Goal: Task Accomplishment & Management: Use online tool/utility

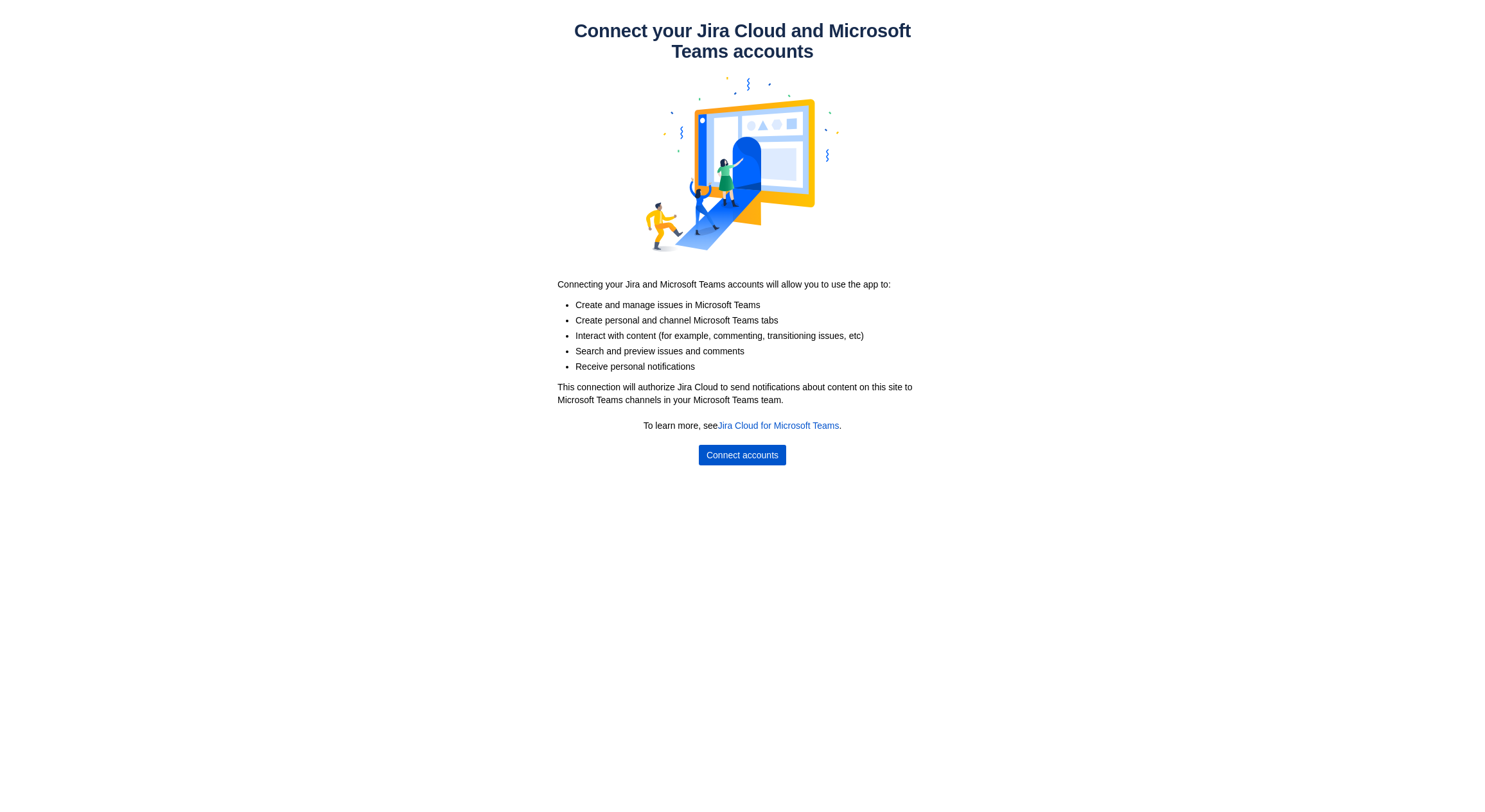
click at [734, 456] on span "Connect accounts" at bounding box center [742, 455] width 72 height 20
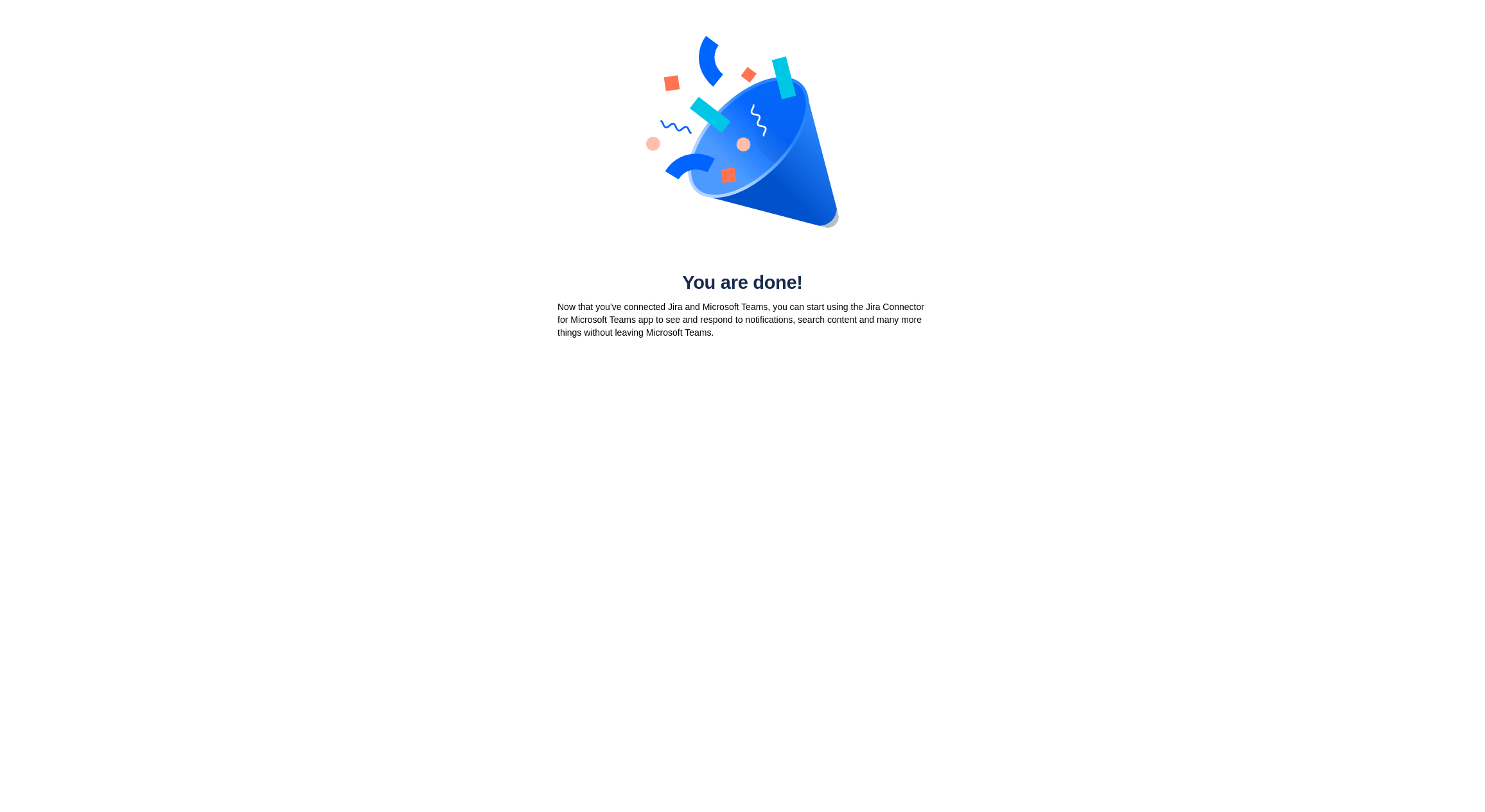
click at [718, 321] on p "Now that you’ve connected Jira and Microsoft Teams, you can start using the Jir…" at bounding box center [742, 319] width 370 height 38
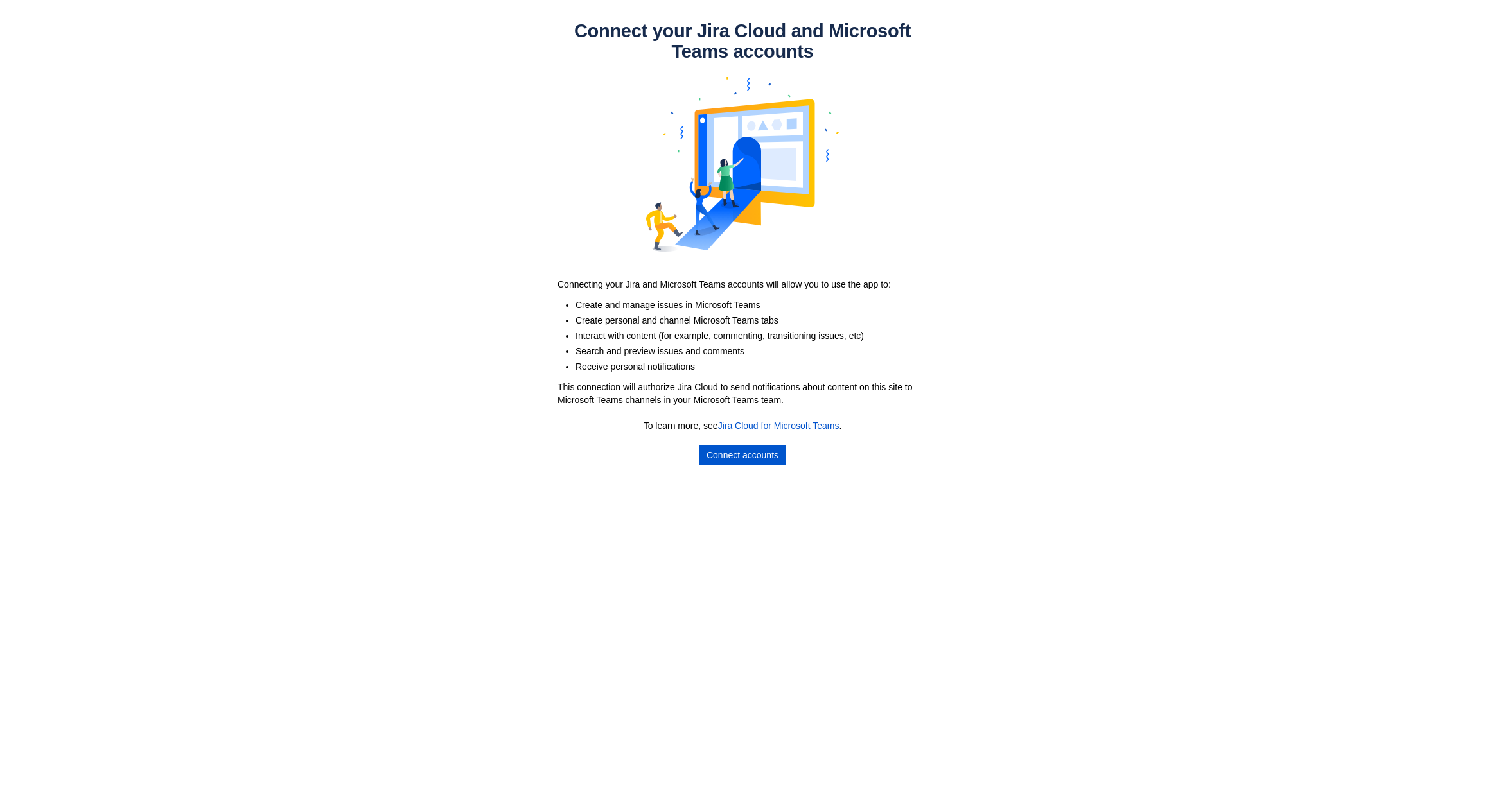
click at [743, 464] on span "Connect accounts" at bounding box center [742, 455] width 72 height 20
click at [741, 451] on span "Connect accounts" at bounding box center [742, 455] width 72 height 20
click at [737, 459] on span "Connect accounts" at bounding box center [742, 455] width 72 height 20
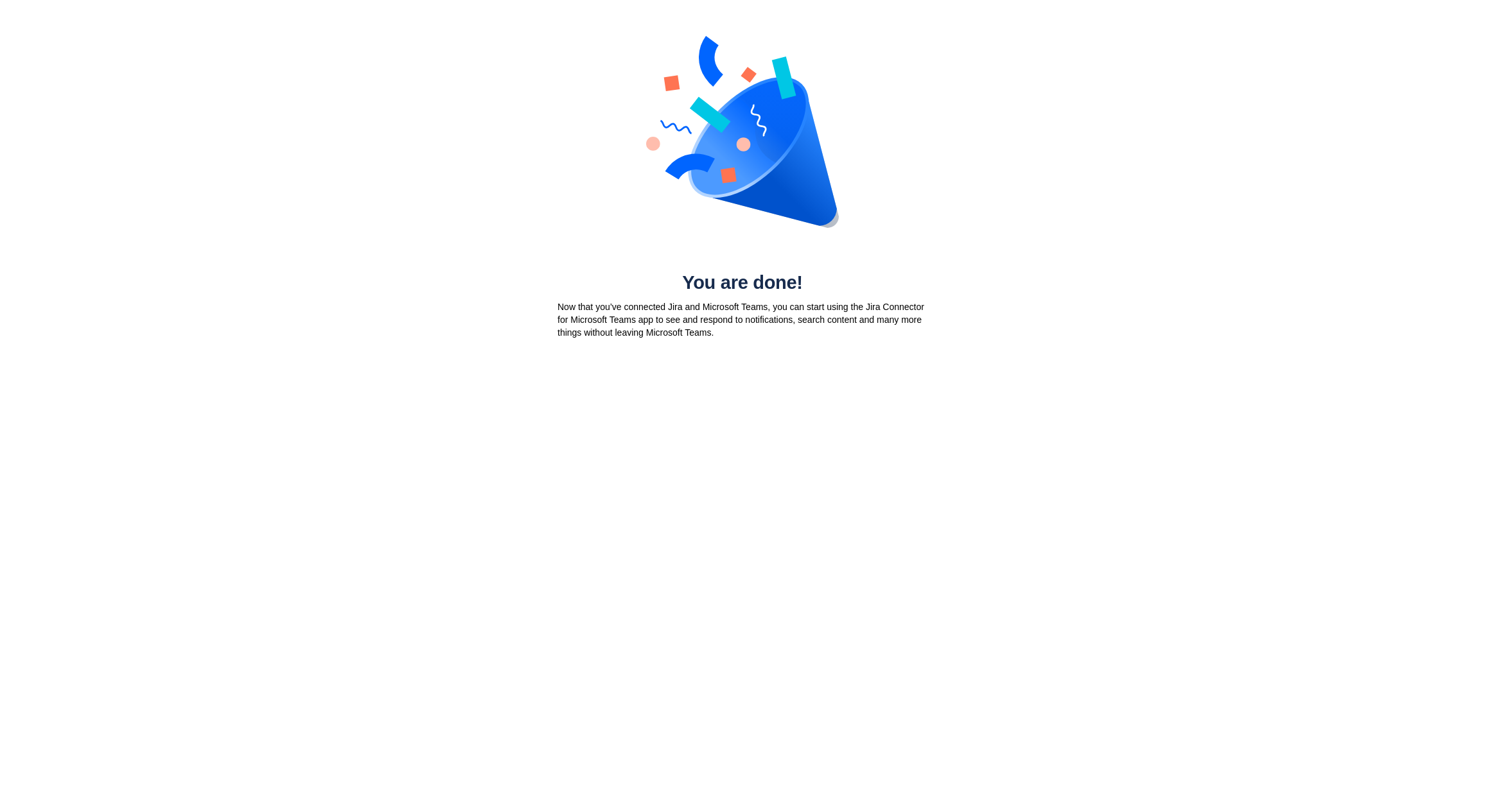
click at [678, 307] on p "Now that you’ve connected Jira and Microsoft Teams, you can start using the Jir…" at bounding box center [742, 319] width 370 height 38
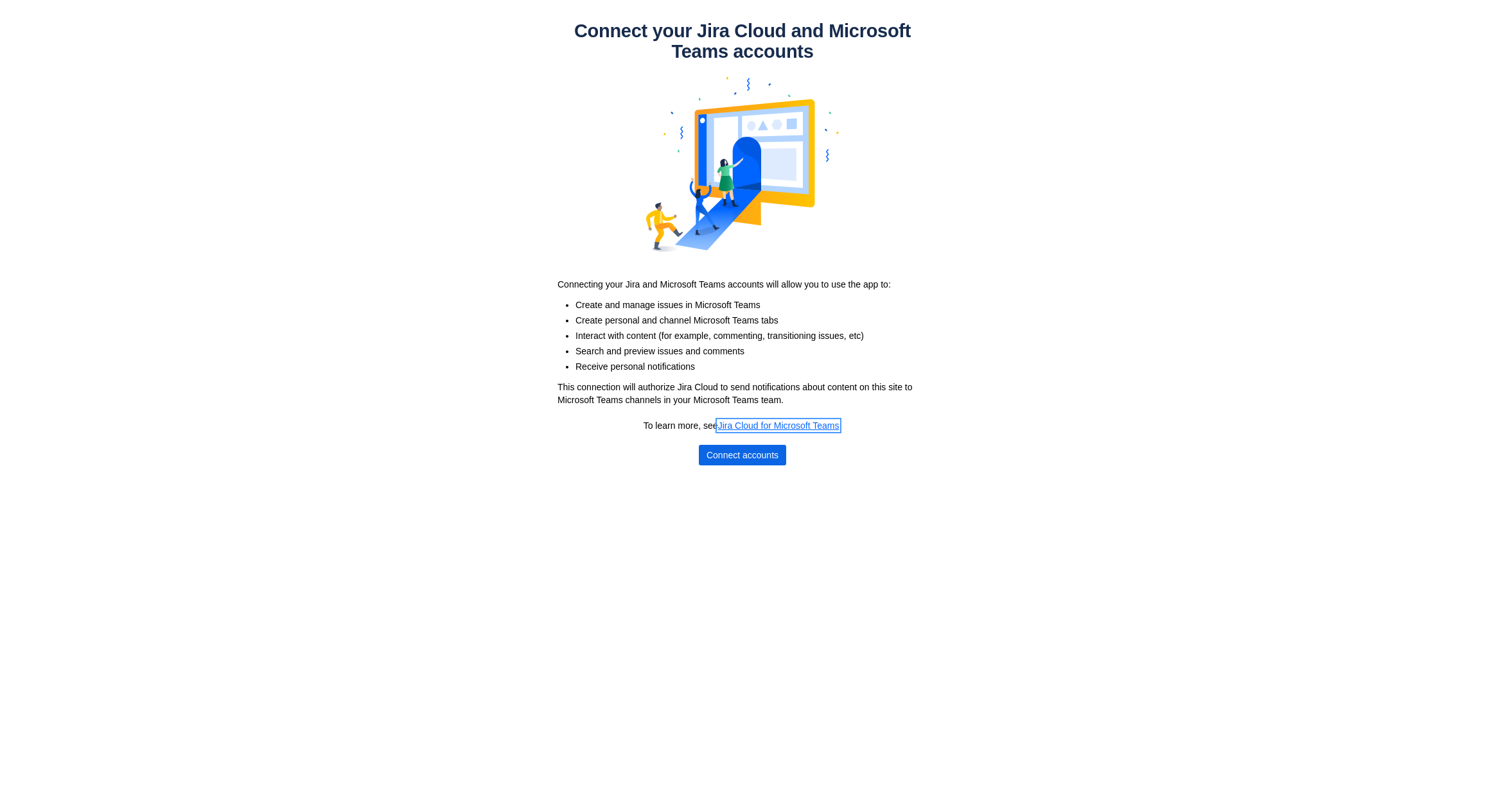
click at [762, 423] on link "Jira Cloud for Microsoft Teams" at bounding box center [778, 425] width 121 height 10
click at [741, 456] on span "Connect accounts" at bounding box center [742, 455] width 72 height 20
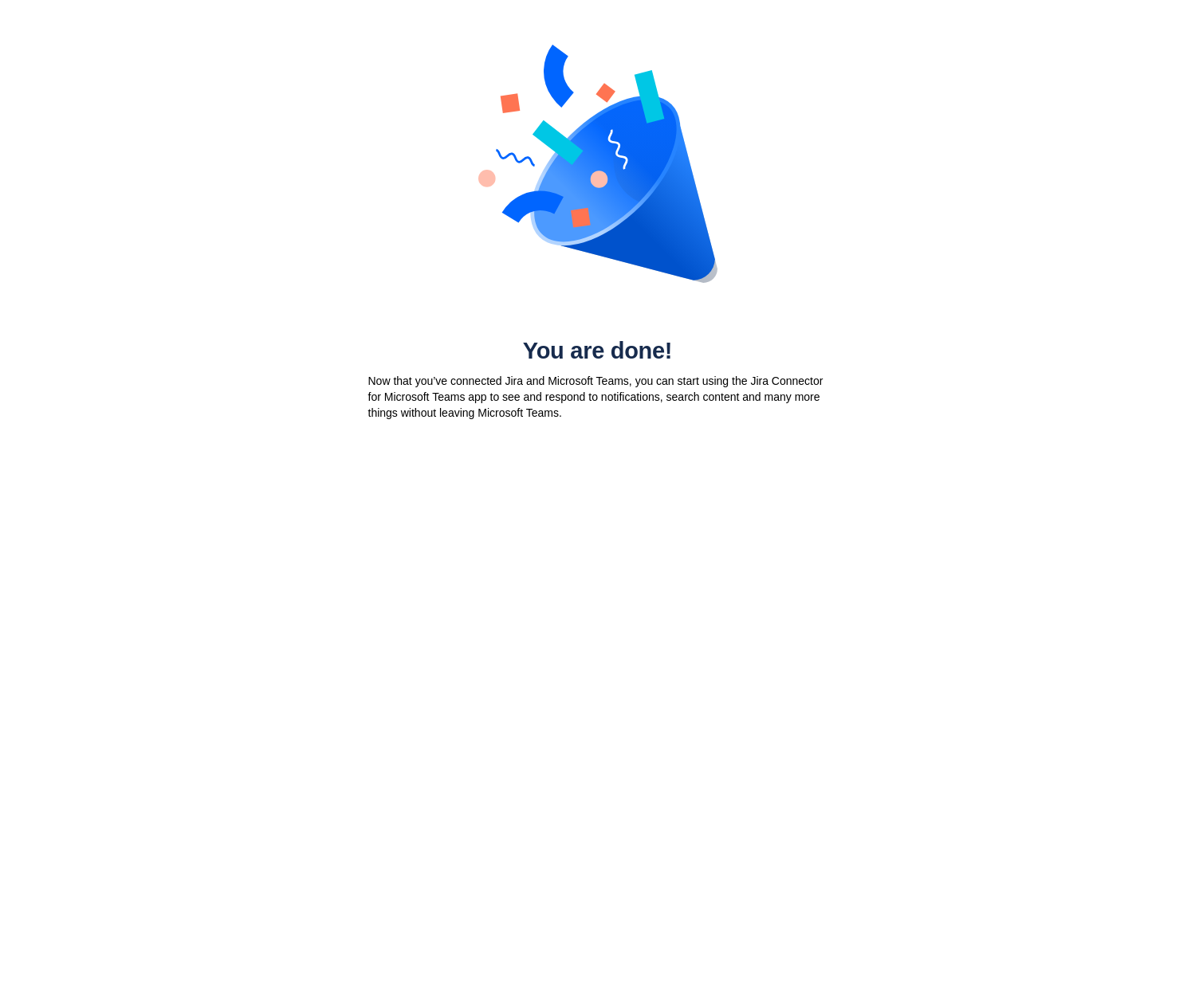
click at [531, 346] on h1 "You are done!" at bounding box center [598, 351] width 478 height 25
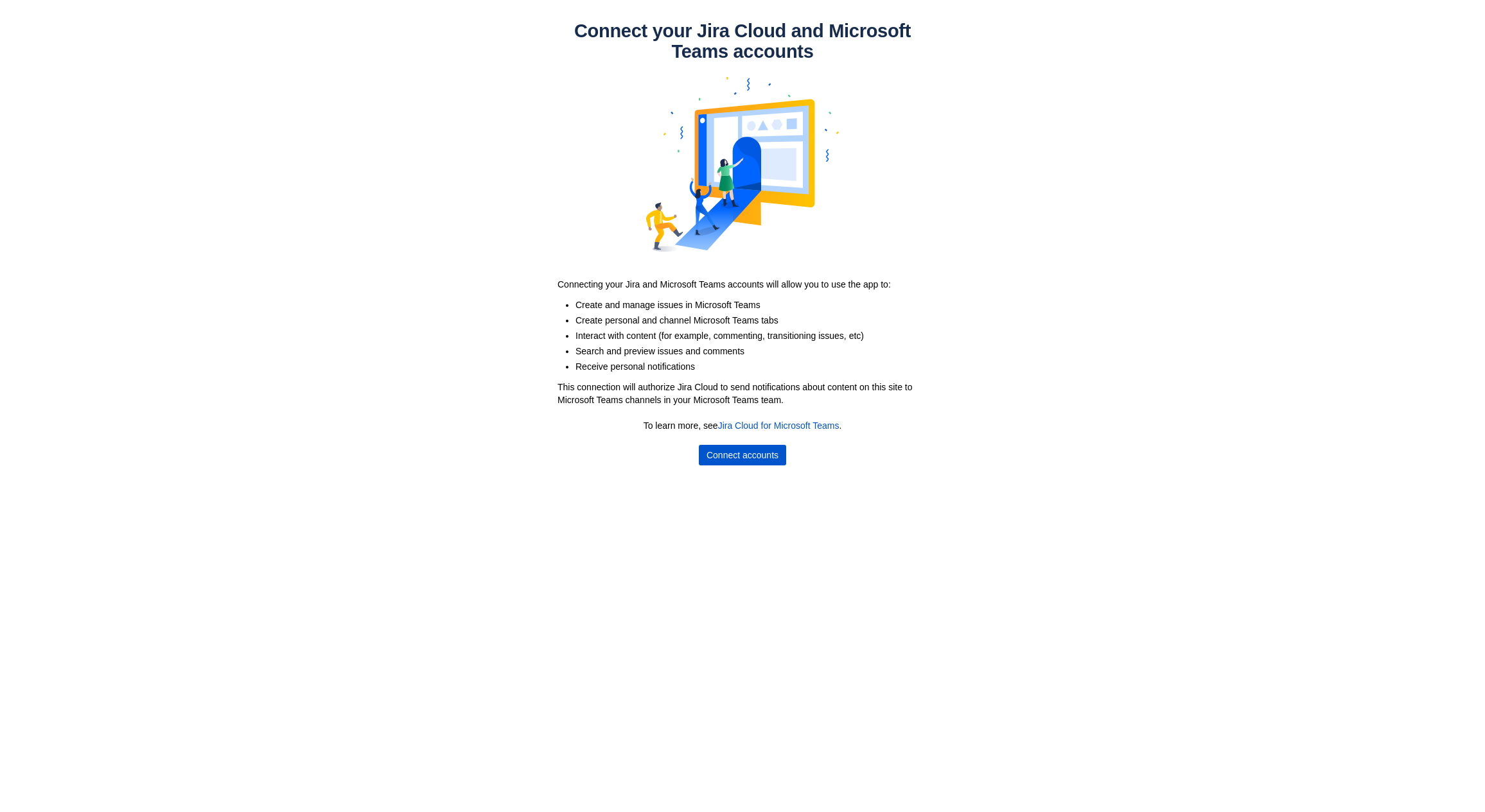
click at [770, 454] on span "Connect accounts" at bounding box center [742, 455] width 72 height 20
click at [761, 461] on span "Connect accounts" at bounding box center [742, 455] width 72 height 20
click at [730, 471] on body "Connect your Jira Cloud and Microsoft Teams accounts Connecting your Jira and M…" at bounding box center [742, 406] width 1485 height 812
click at [733, 455] on span "Connect accounts" at bounding box center [742, 455] width 72 height 20
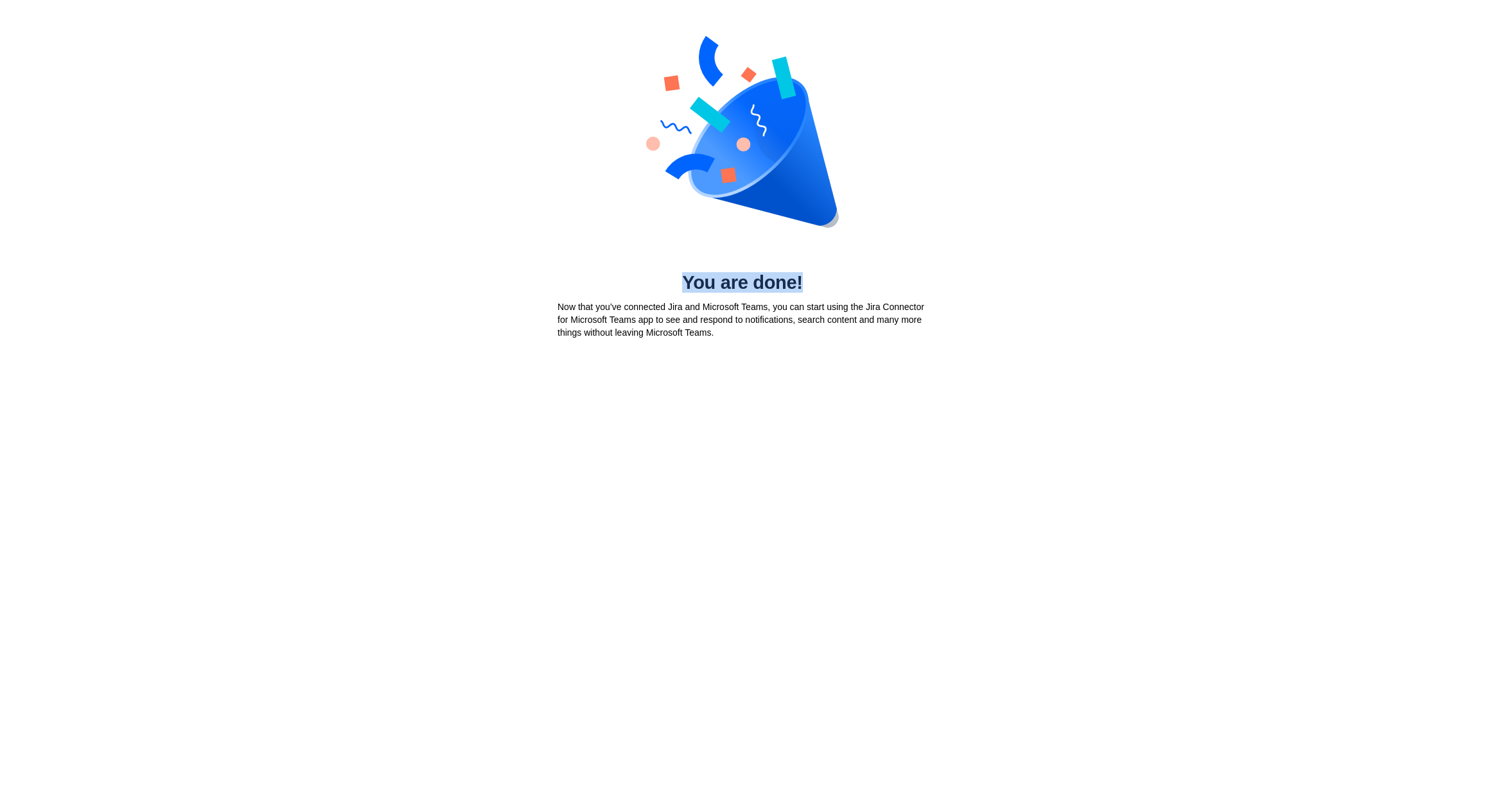
drag, startPoint x: 684, startPoint y: 283, endPoint x: 799, endPoint y: 294, distance: 115.5
click at [799, 293] on h1 "You are done!" at bounding box center [742, 283] width 385 height 20
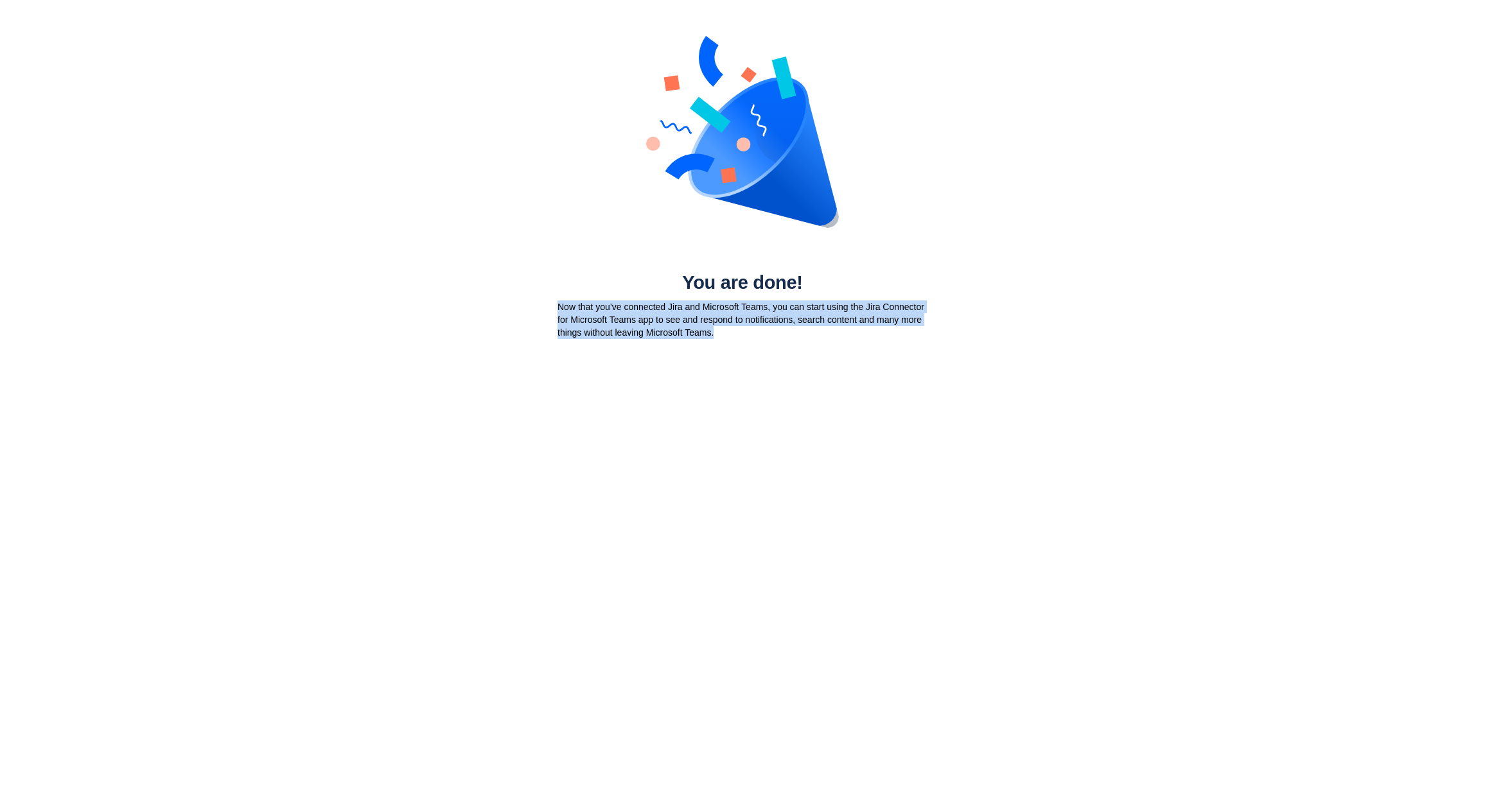
drag, startPoint x: 553, startPoint y: 304, endPoint x: 715, endPoint y: 329, distance: 163.9
click at [718, 329] on div "Now that you’ve connected Jira and Microsoft Teams, you can start using the Jir…" at bounding box center [742, 319] width 385 height 38
copy p "Now that you’ve connected Jira and Microsoft Teams, you can start using the Jir…"
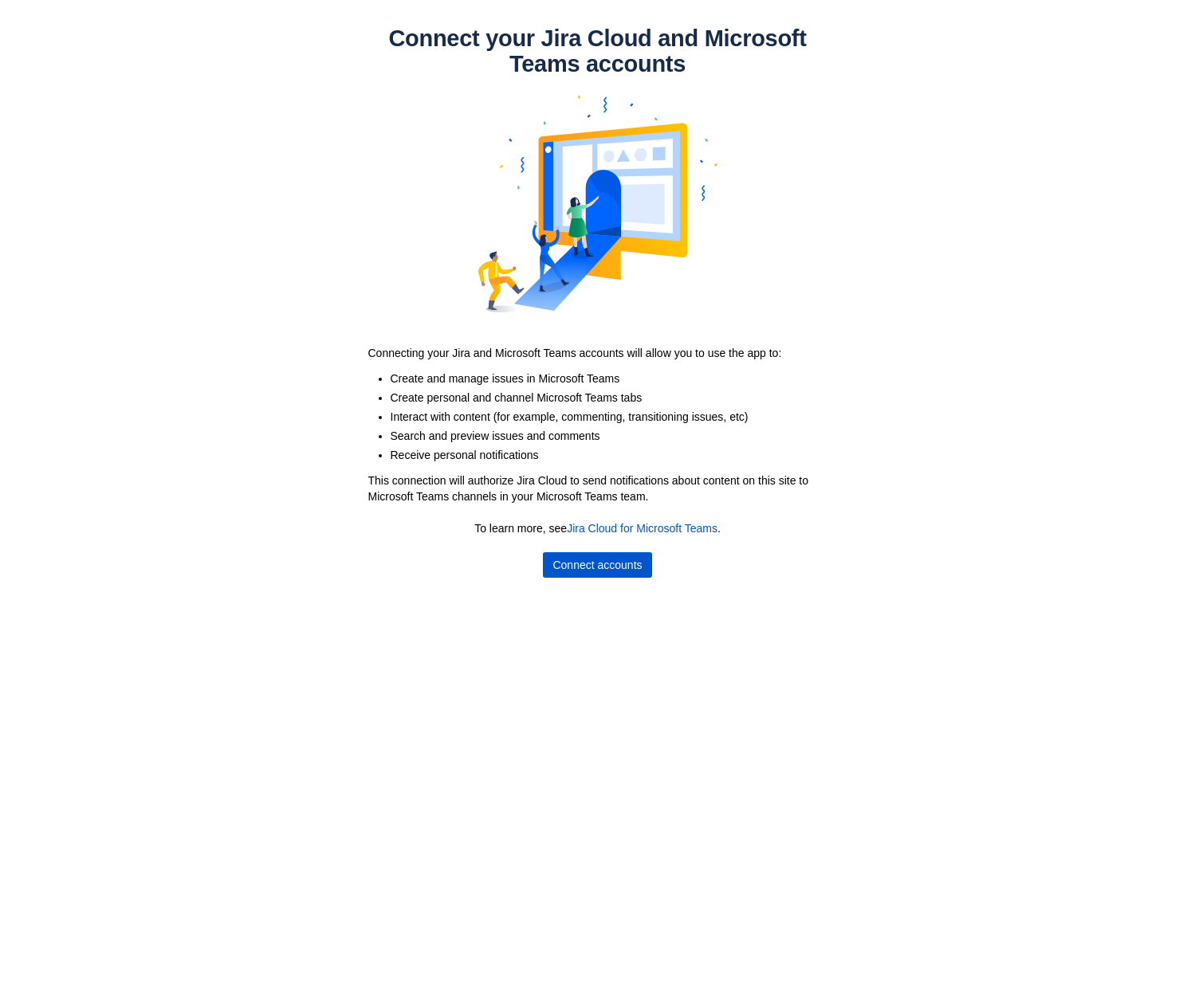
click at [640, 569] on span "Connect accounts" at bounding box center [597, 565] width 90 height 25
click at [614, 570] on span "Connect accounts" at bounding box center [597, 565] width 90 height 25
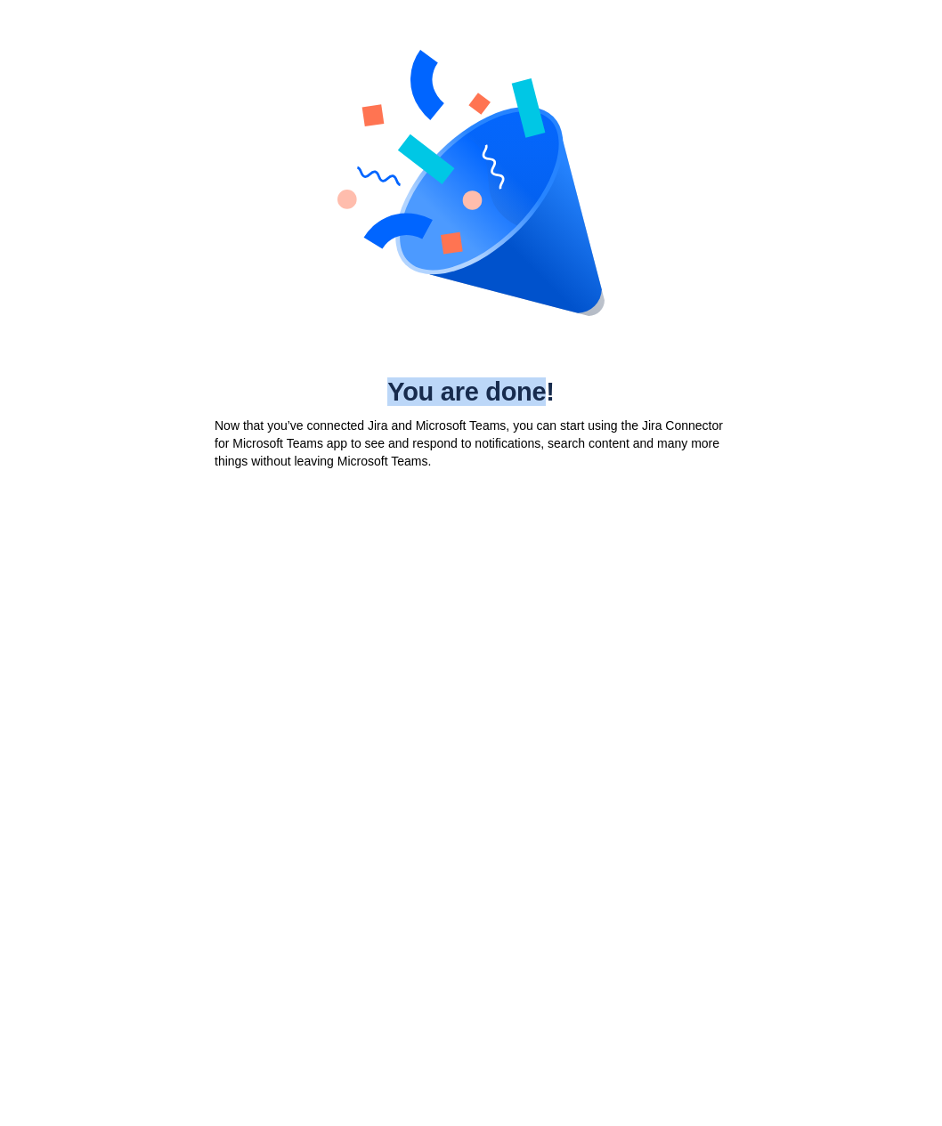
drag, startPoint x: 394, startPoint y: 388, endPoint x: 546, endPoint y: 402, distance: 151.9
click at [546, 402] on h1 "You are done!" at bounding box center [471, 392] width 534 height 28
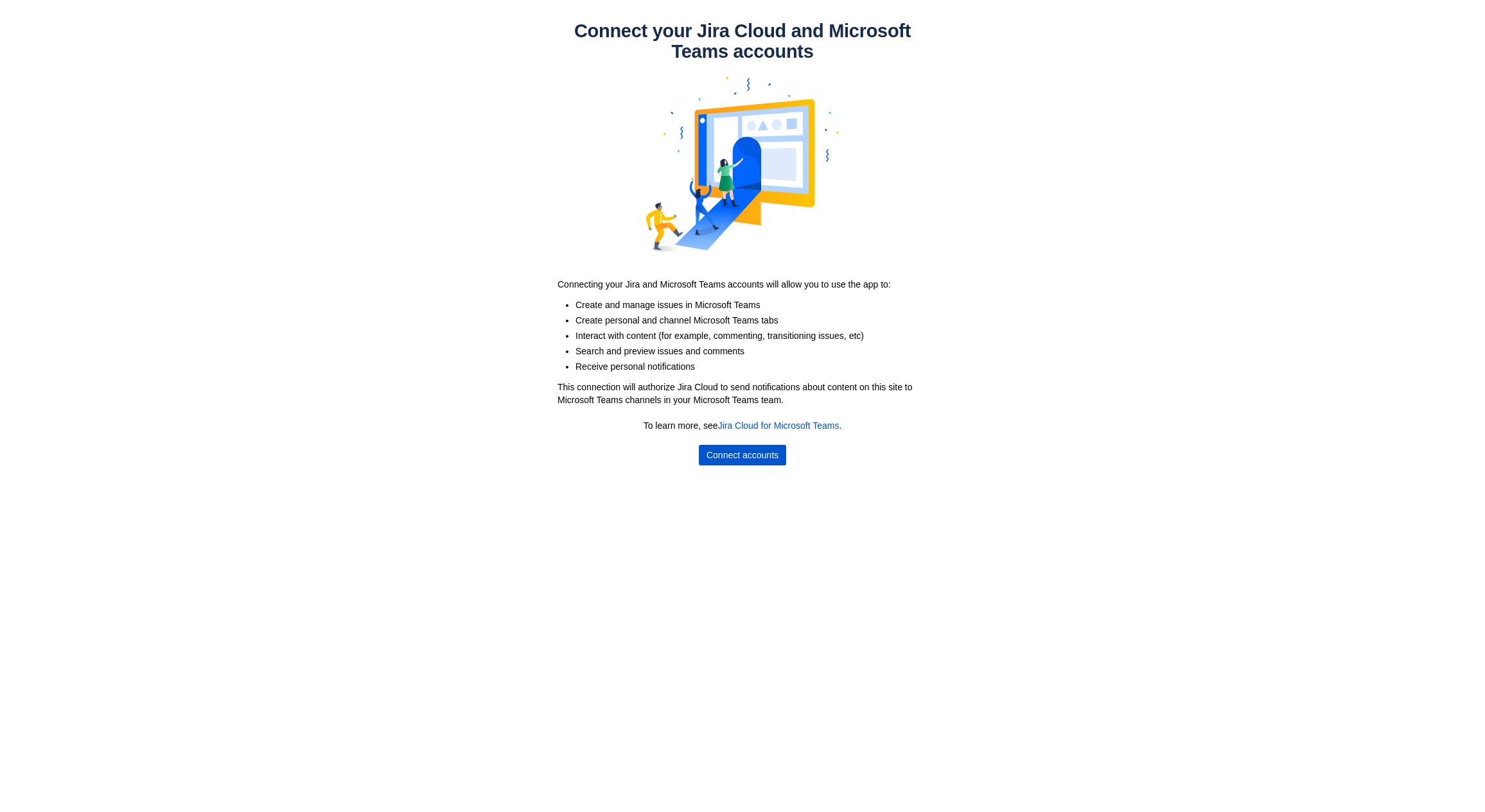
click at [741, 446] on span "Connect accounts" at bounding box center [742, 455] width 72 height 20
click at [767, 454] on span "Connect accounts" at bounding box center [742, 455] width 72 height 20
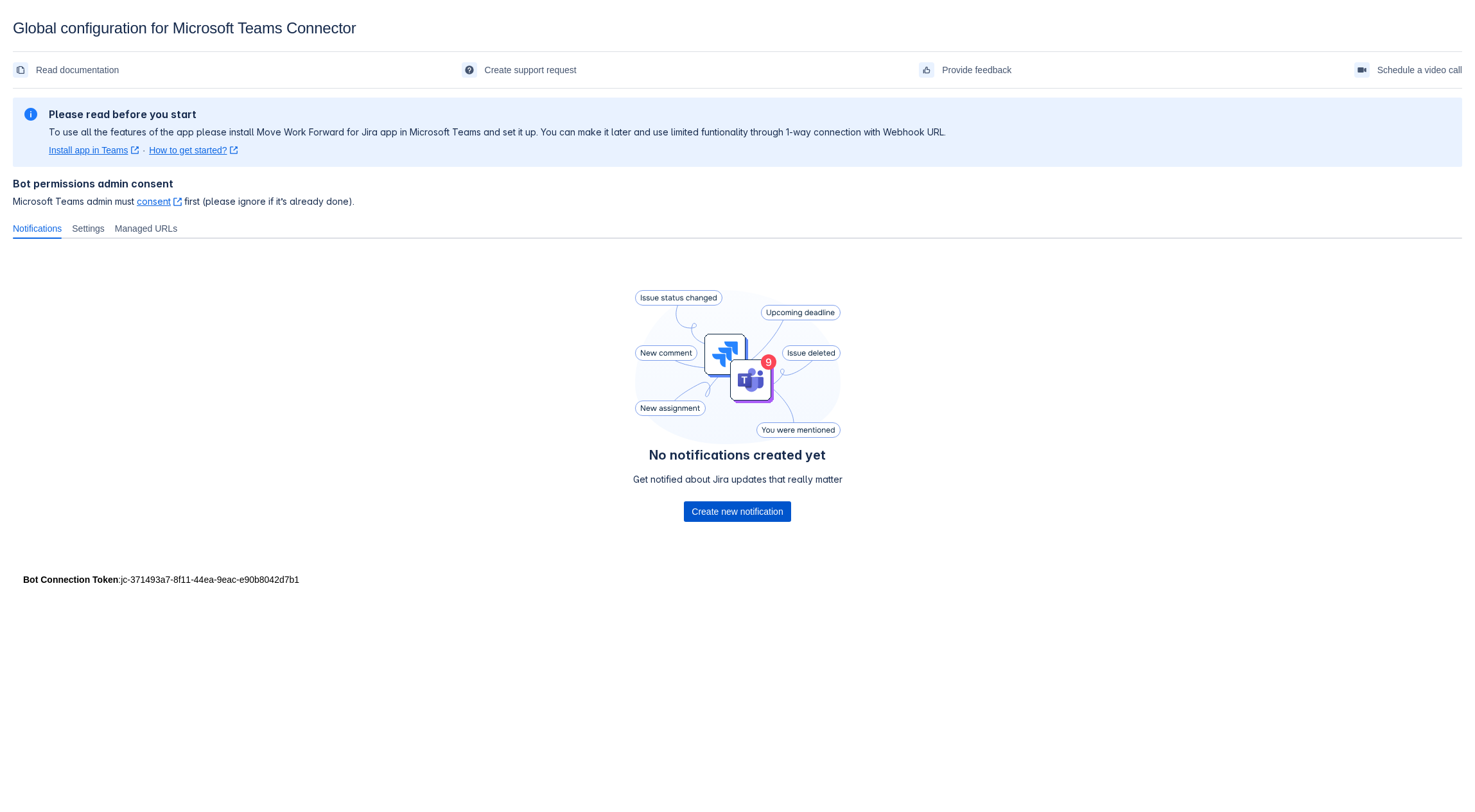
click at [717, 505] on span "Create new notification" at bounding box center [737, 511] width 91 height 20
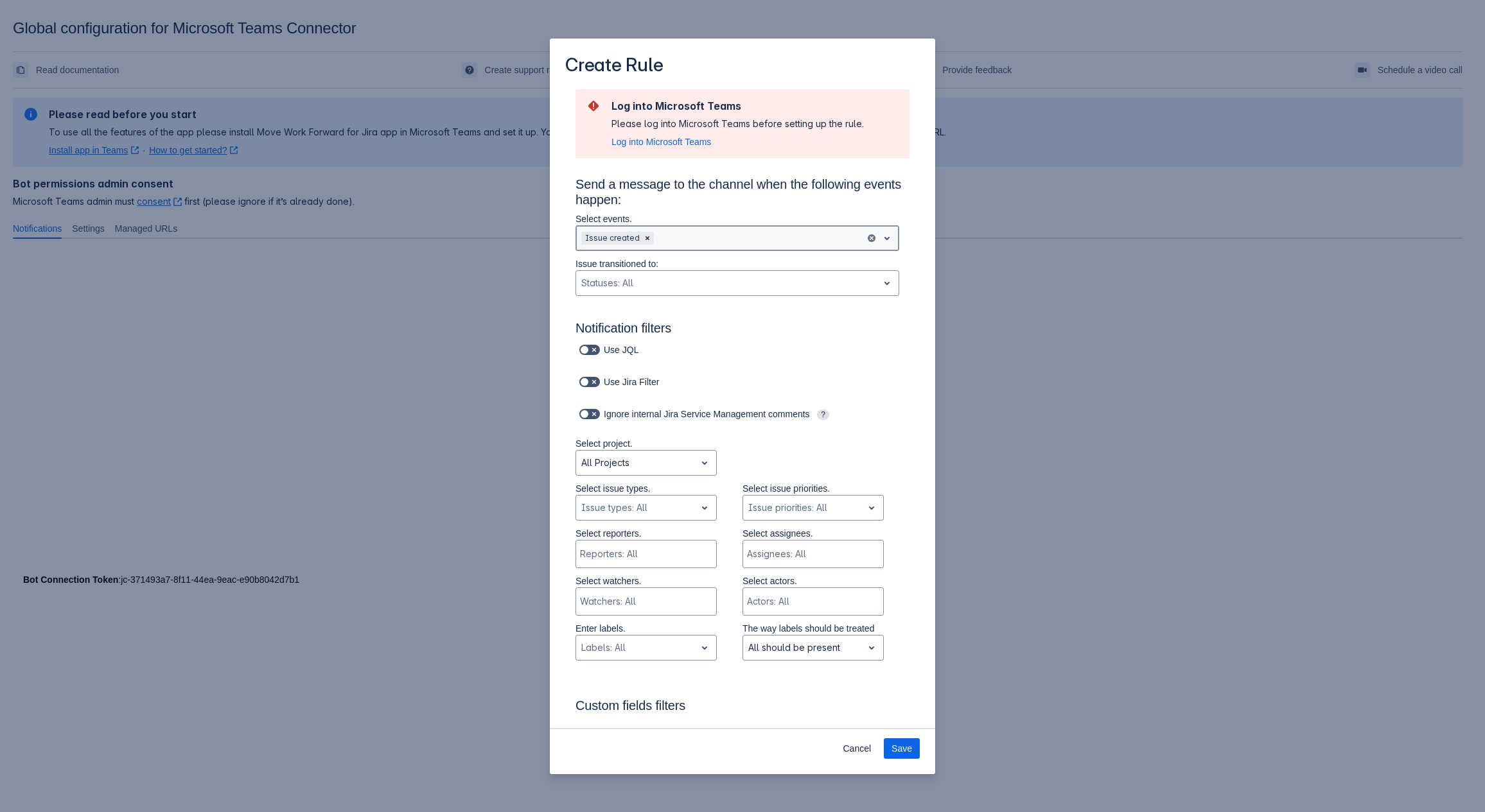
click at [703, 243] on div "Scrollable content" at bounding box center [758, 238] width 203 height 15
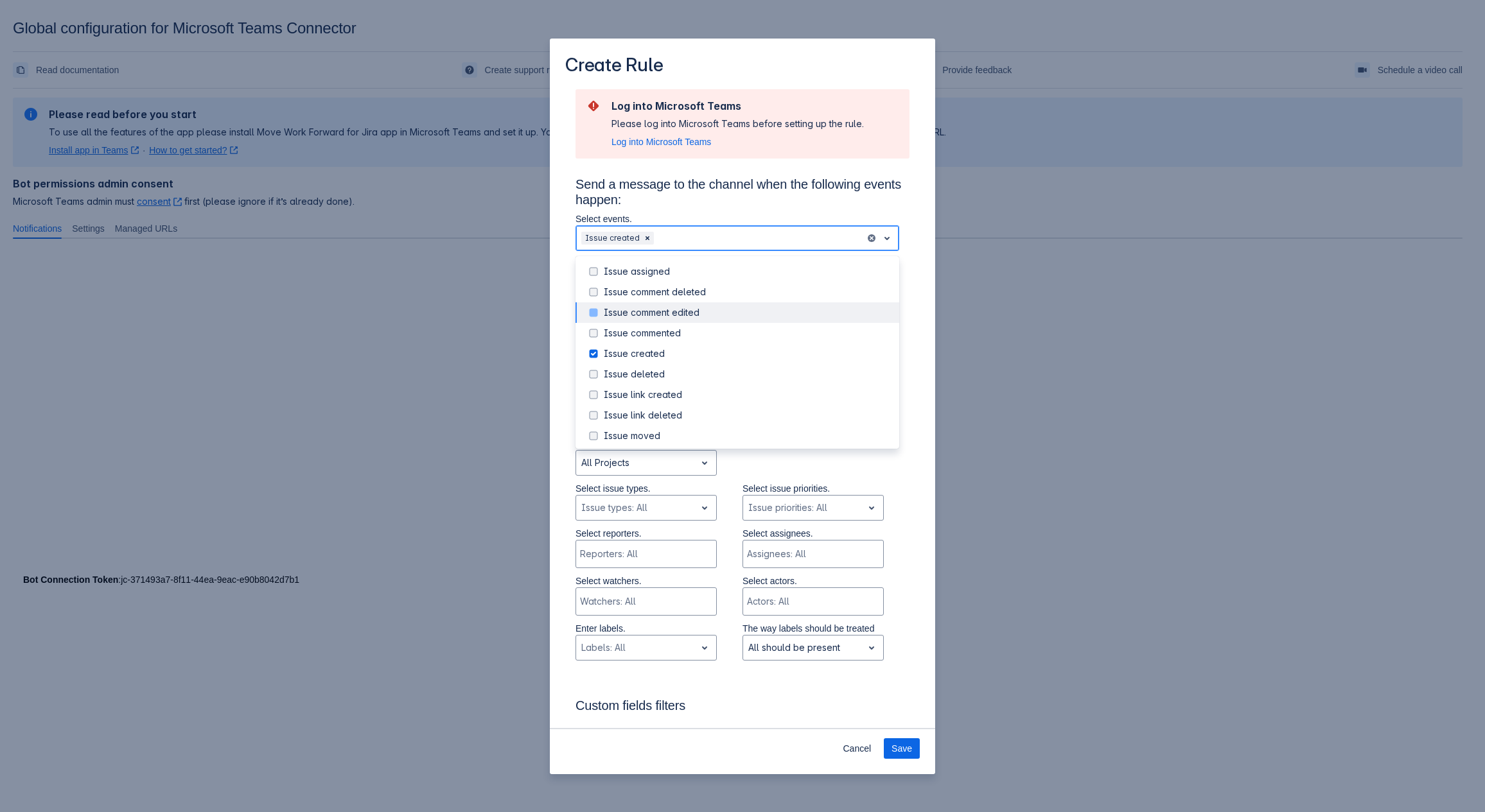
click at [607, 315] on div "Issue comment edited" at bounding box center [747, 313] width 288 height 13
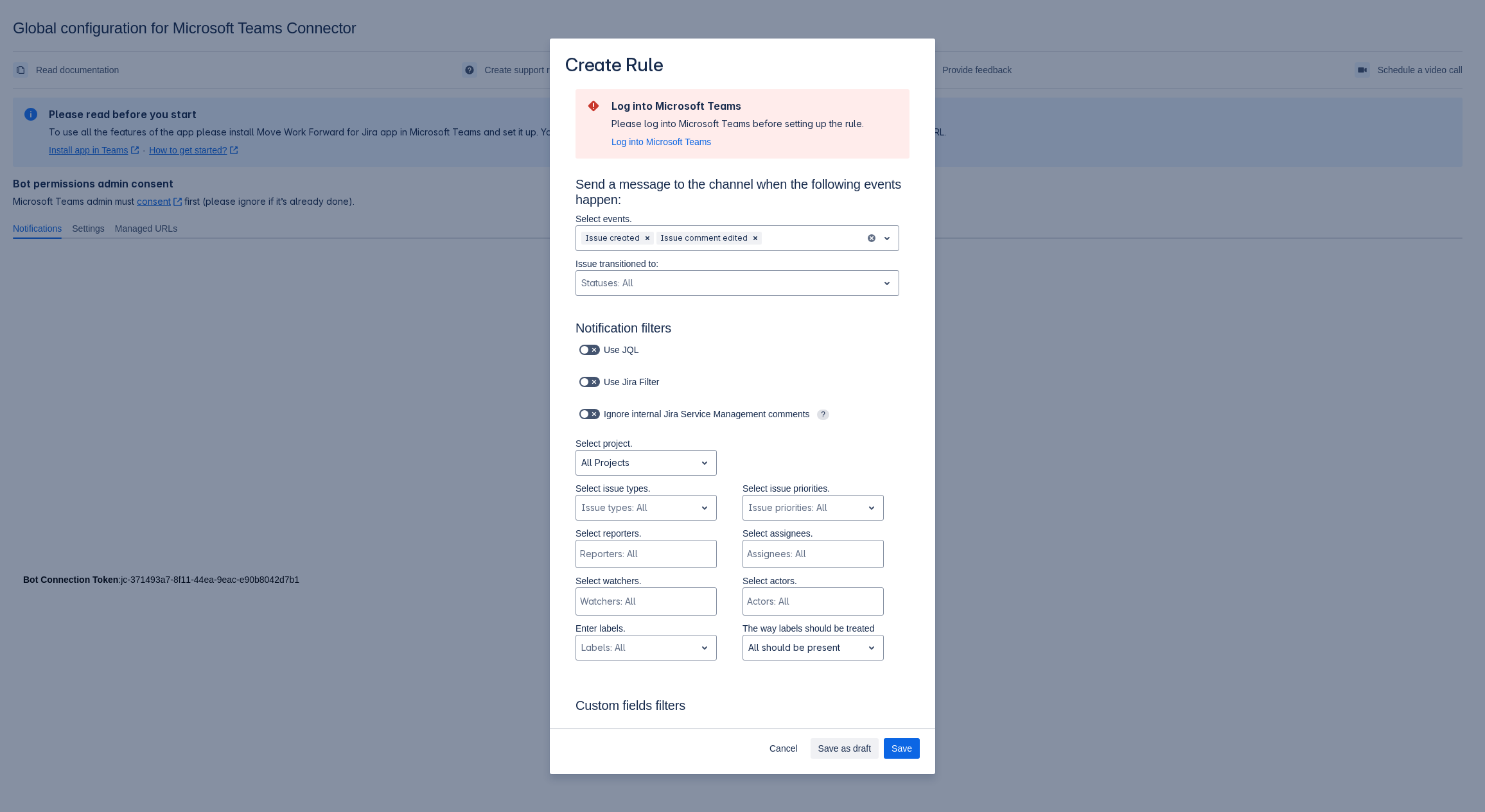
click at [705, 700] on h3 "Custom fields filters" at bounding box center [742, 708] width 334 height 20
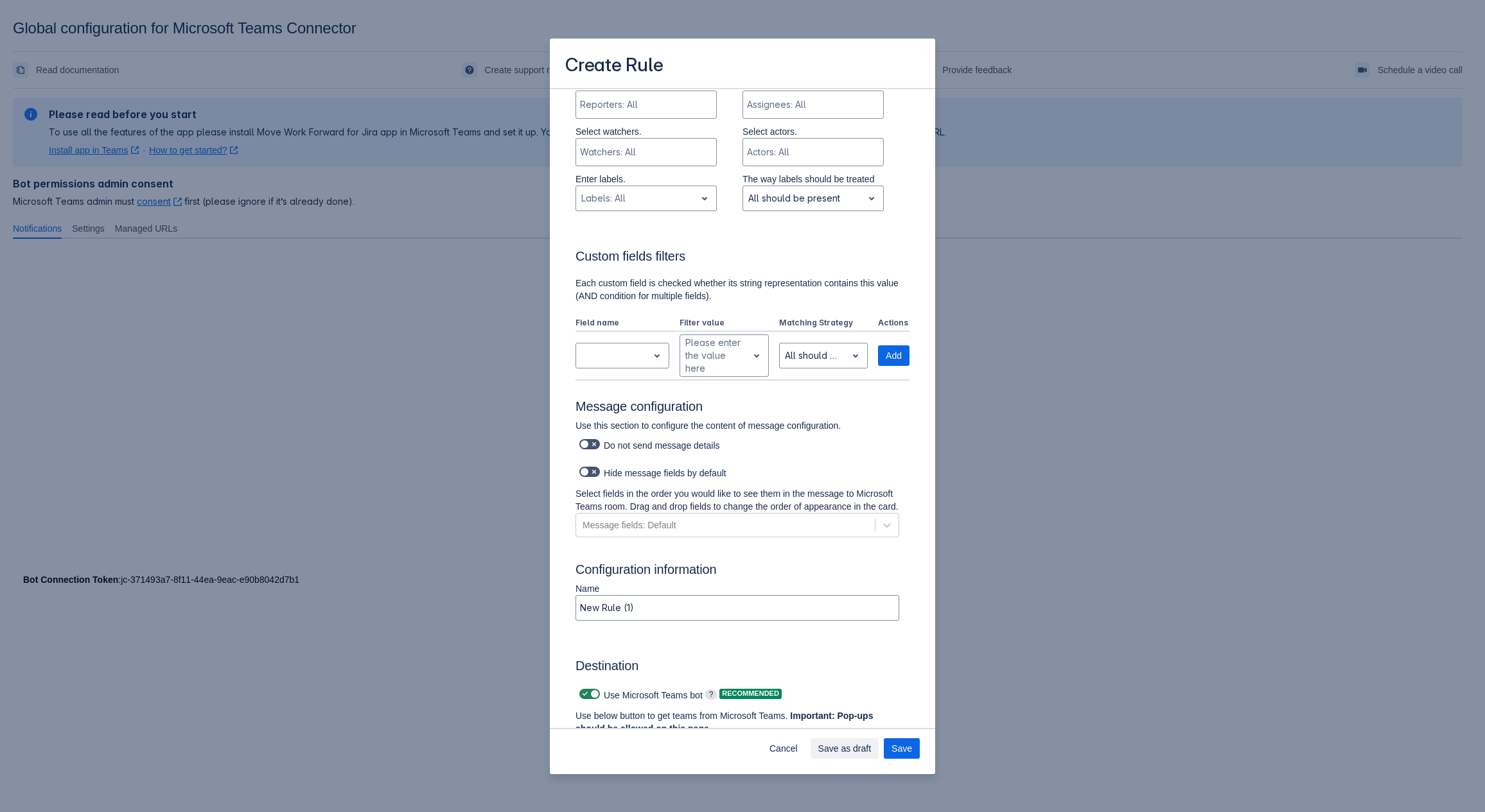
scroll to position [697, 0]
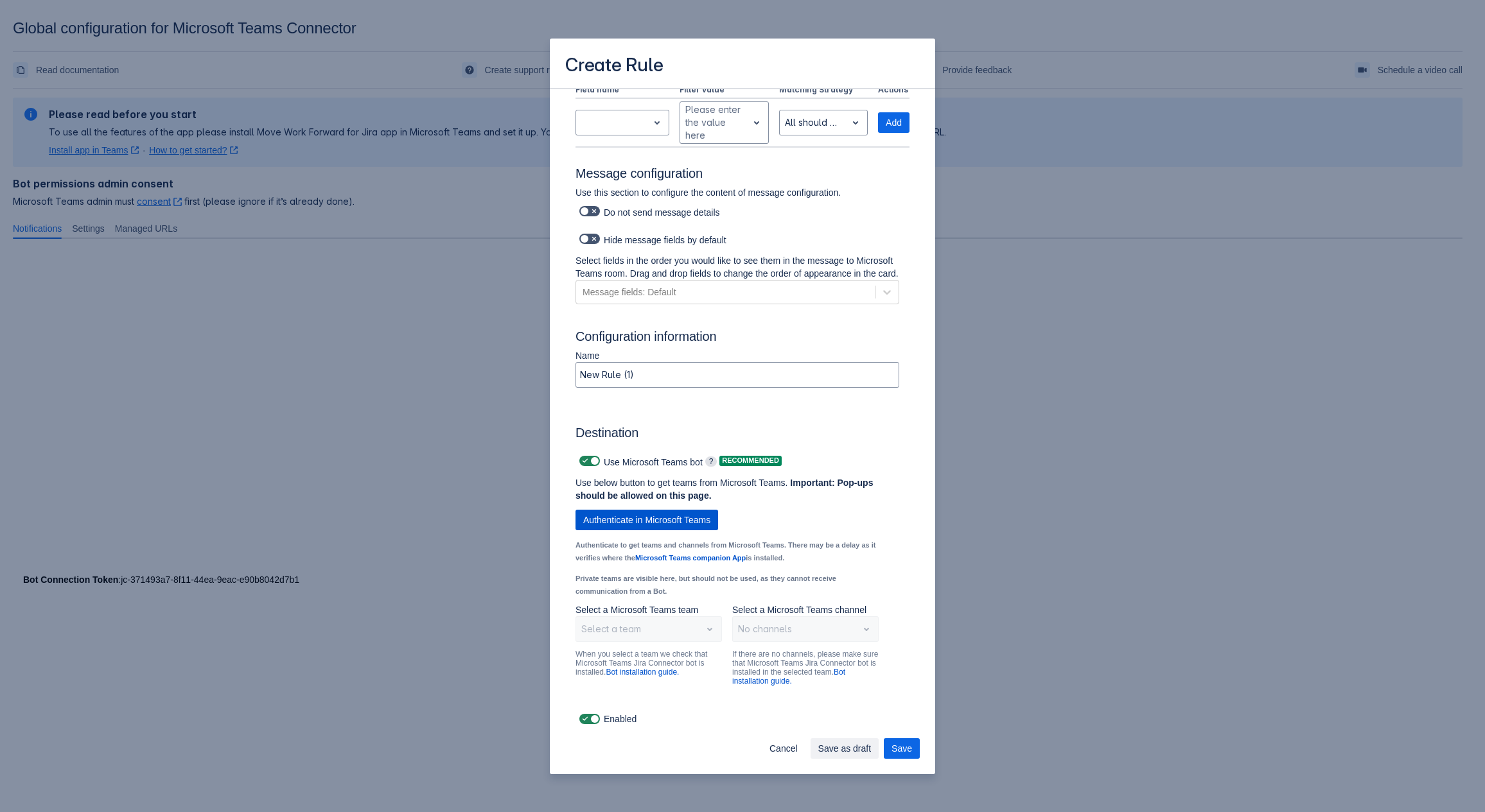
click at [640, 513] on span "Authenticate in Microsoft Teams" at bounding box center [646, 520] width 127 height 20
click at [671, 633] on div "Scrollable content" at bounding box center [638, 629] width 114 height 15
click at [651, 583] on div "Sales and Marketing" at bounding box center [648, 575] width 146 height 20
click at [764, 631] on div "Scrollable content" at bounding box center [795, 629] width 114 height 15
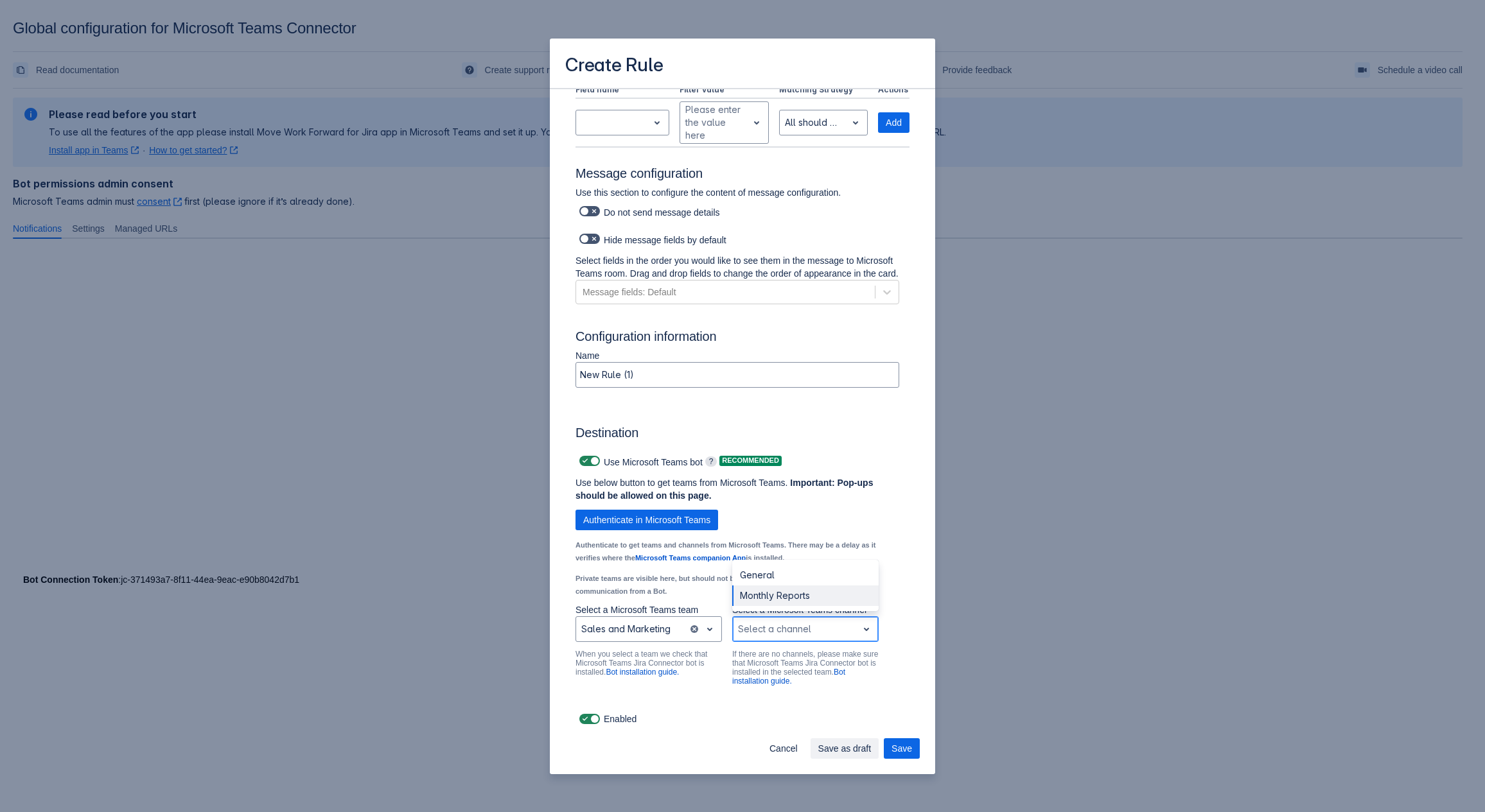
click at [770, 595] on div "Monthly Reports" at bounding box center [805, 596] width 146 height 20
click at [907, 750] on span "Save" at bounding box center [902, 749] width 20 height 20
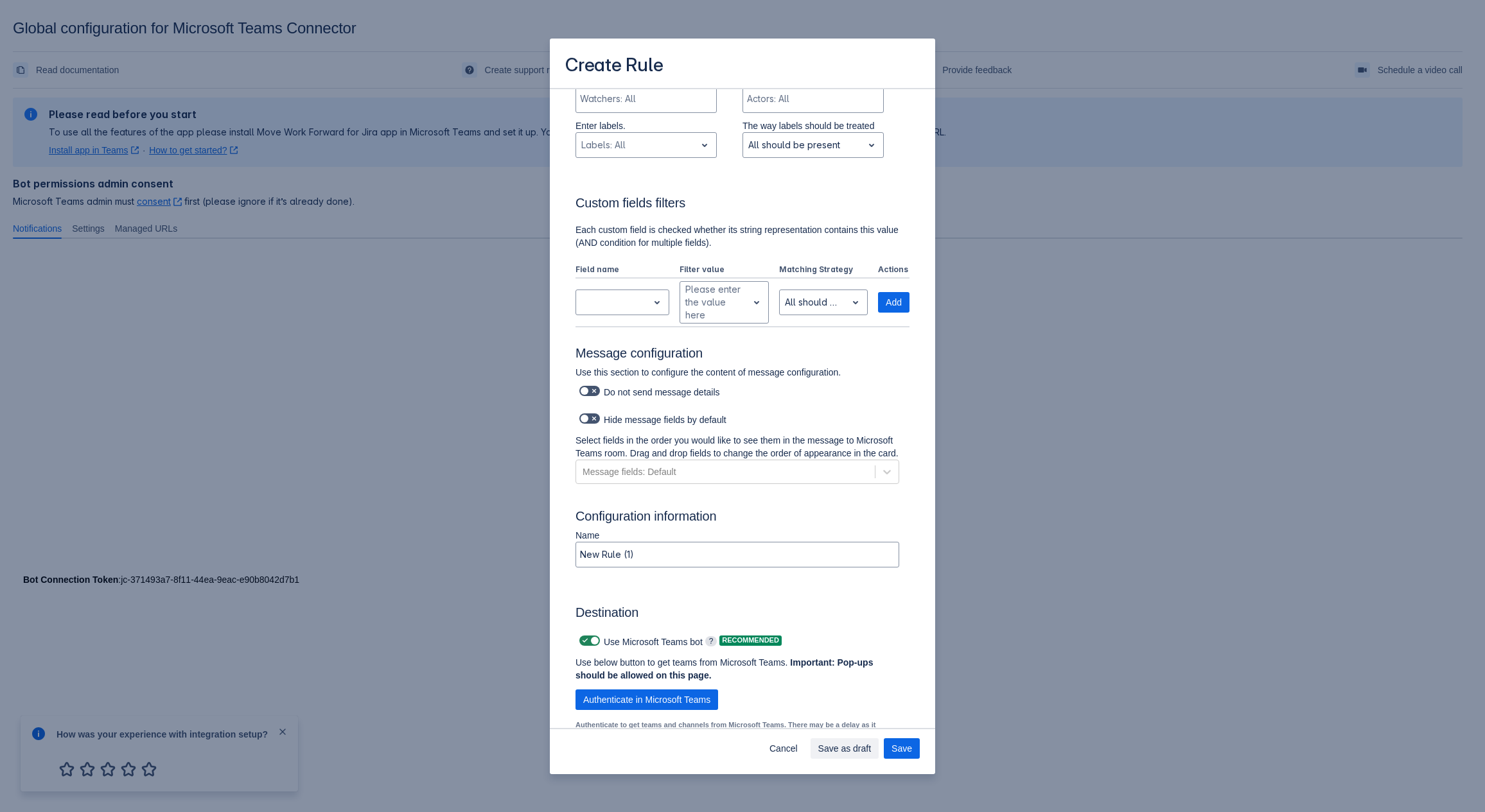
scroll to position [242, 0]
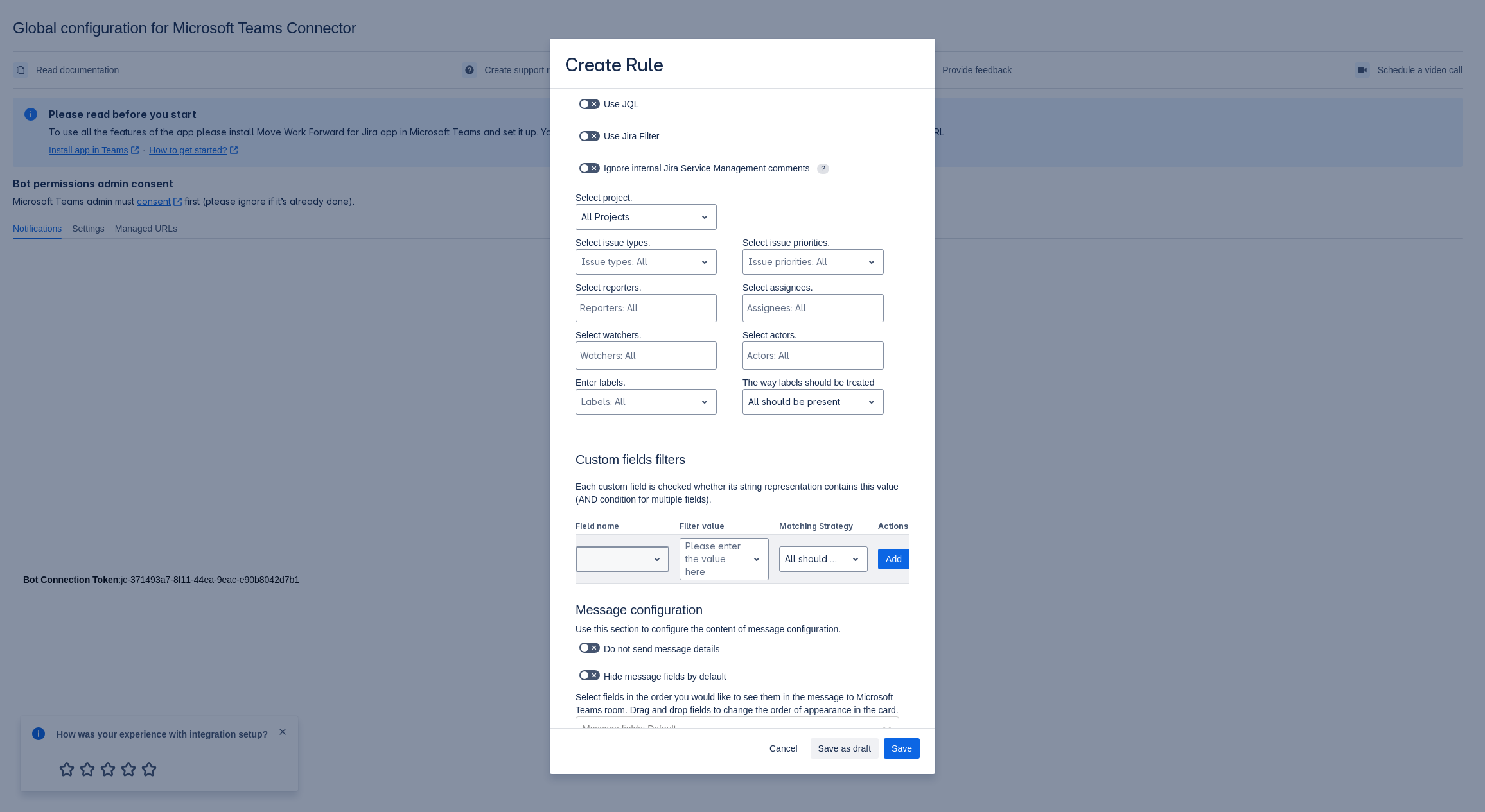
click at [649, 555] on span "open" at bounding box center [656, 559] width 15 height 15
click at [752, 478] on div "Custom fields filters Each custom field is checked whether its string represent…" at bounding box center [742, 503] width 334 height 163
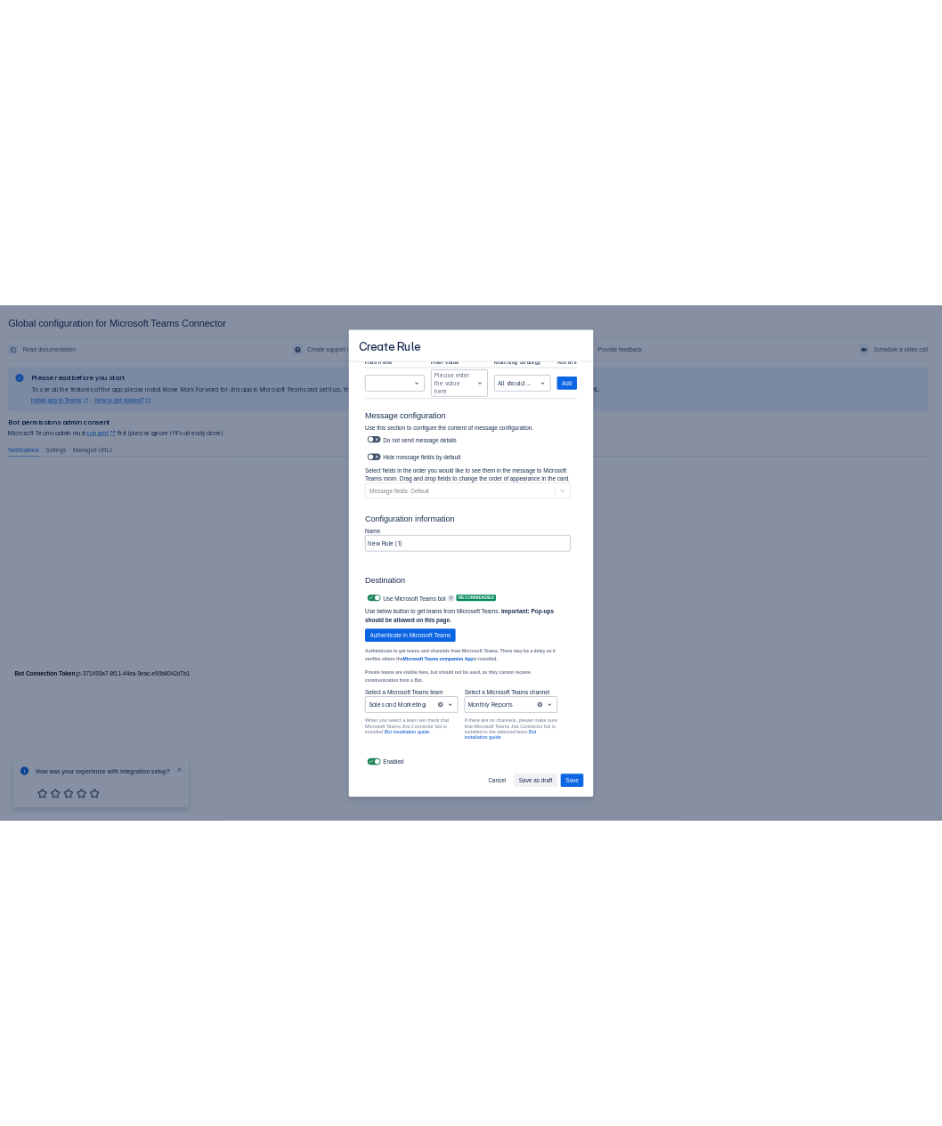
scroll to position [959, 0]
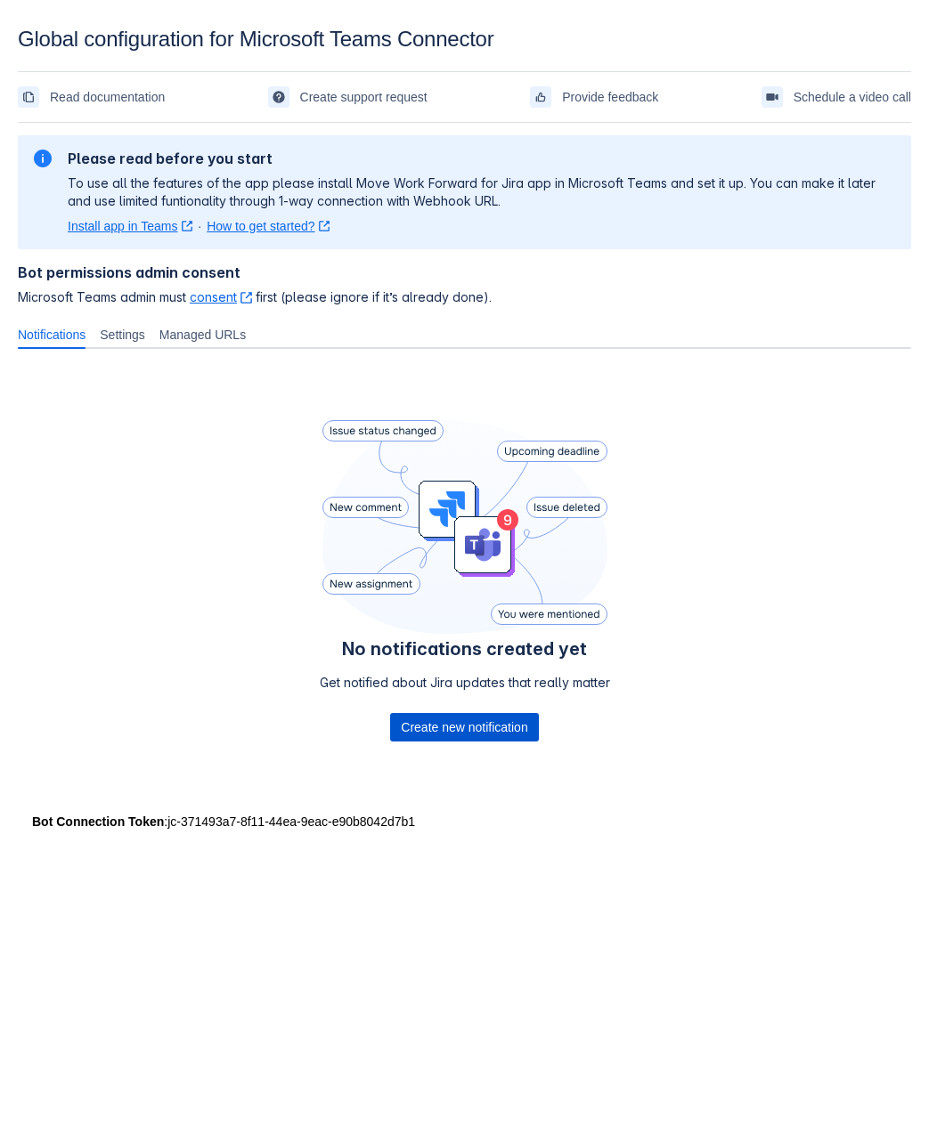
click at [442, 732] on span "Create new notification" at bounding box center [464, 727] width 126 height 28
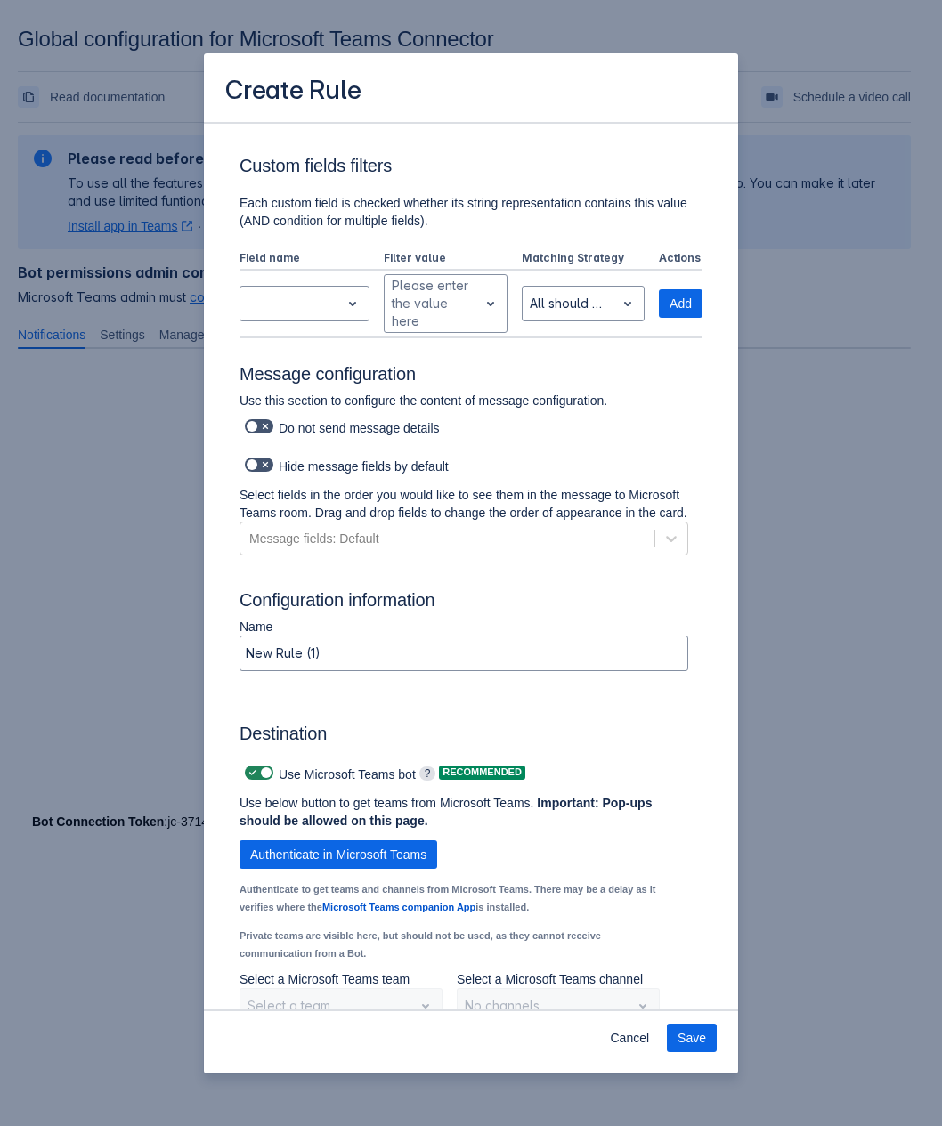
scroll to position [966, 0]
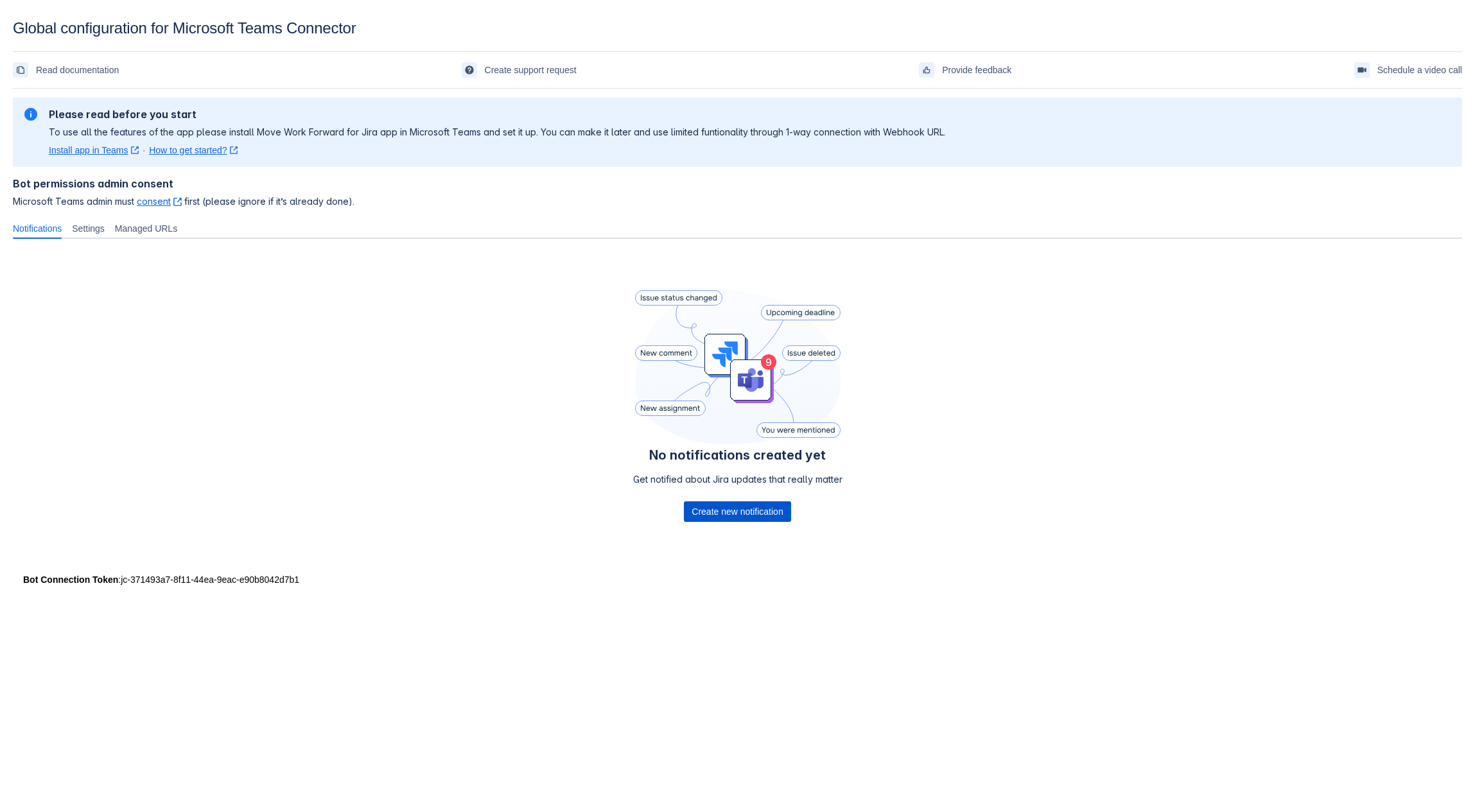
click at [743, 515] on span "Create new notification" at bounding box center [737, 511] width 91 height 20
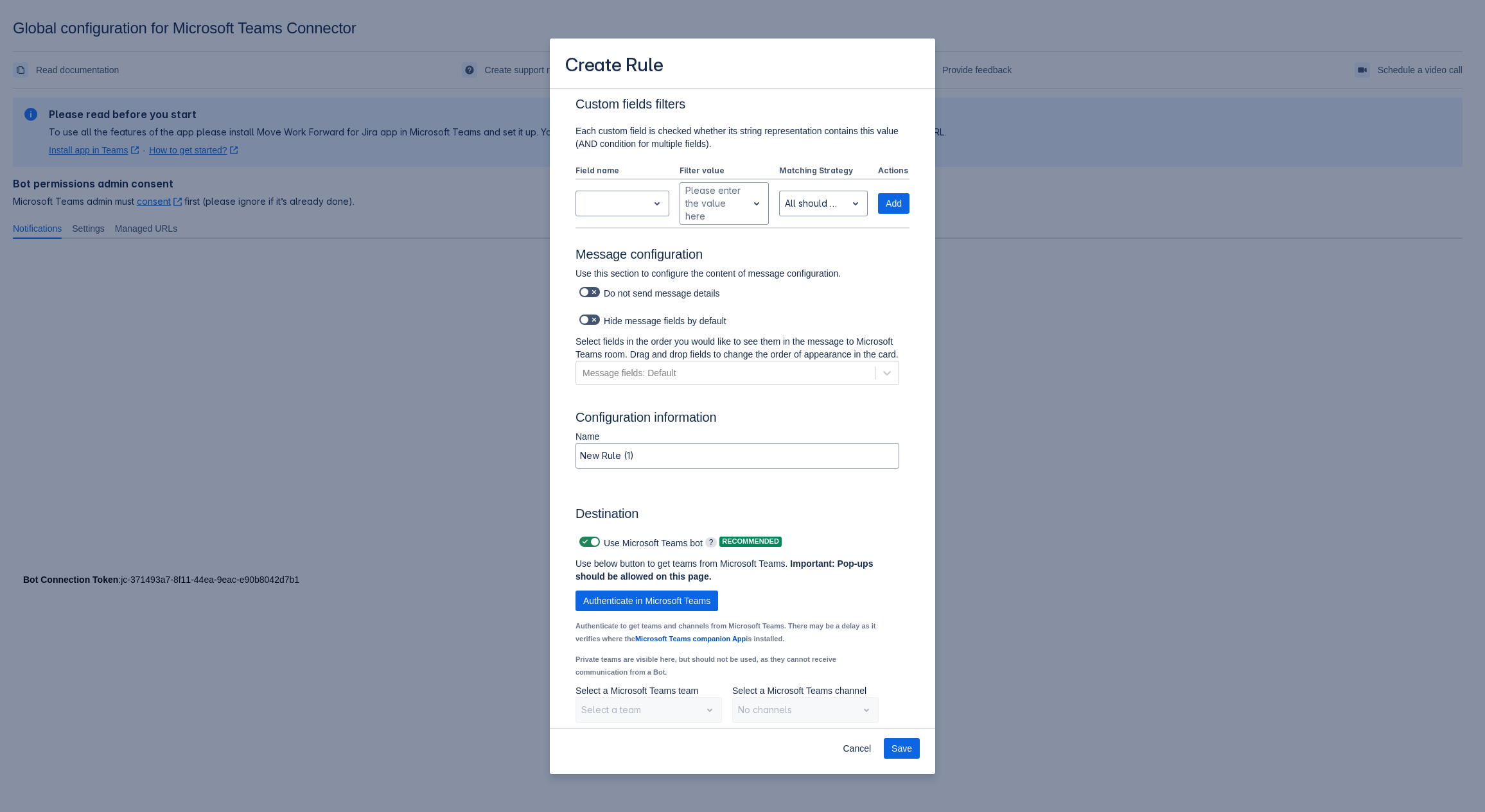
scroll to position [697, 0]
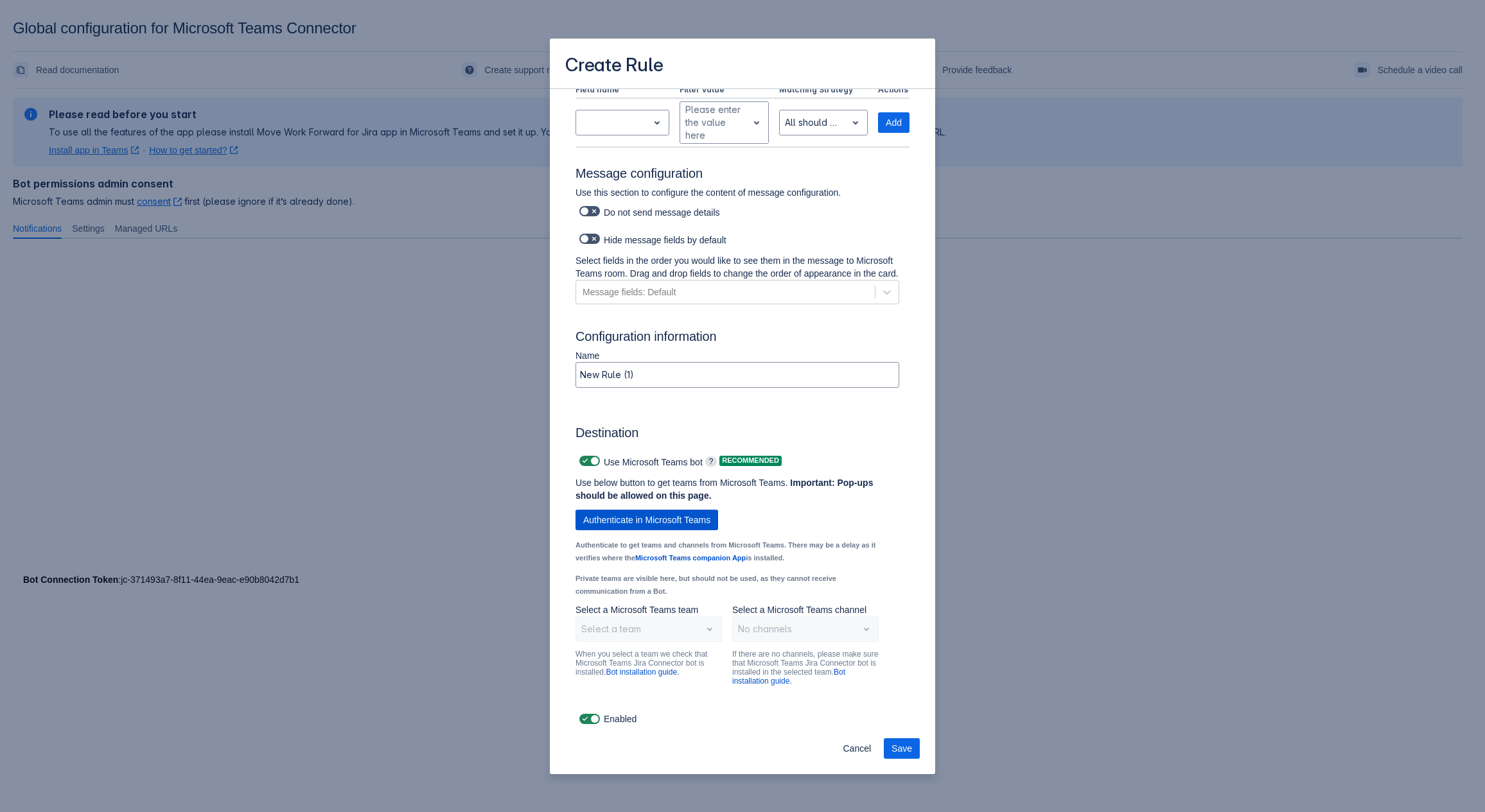
click at [642, 515] on span "Authenticate in Microsoft Teams" at bounding box center [646, 520] width 127 height 20
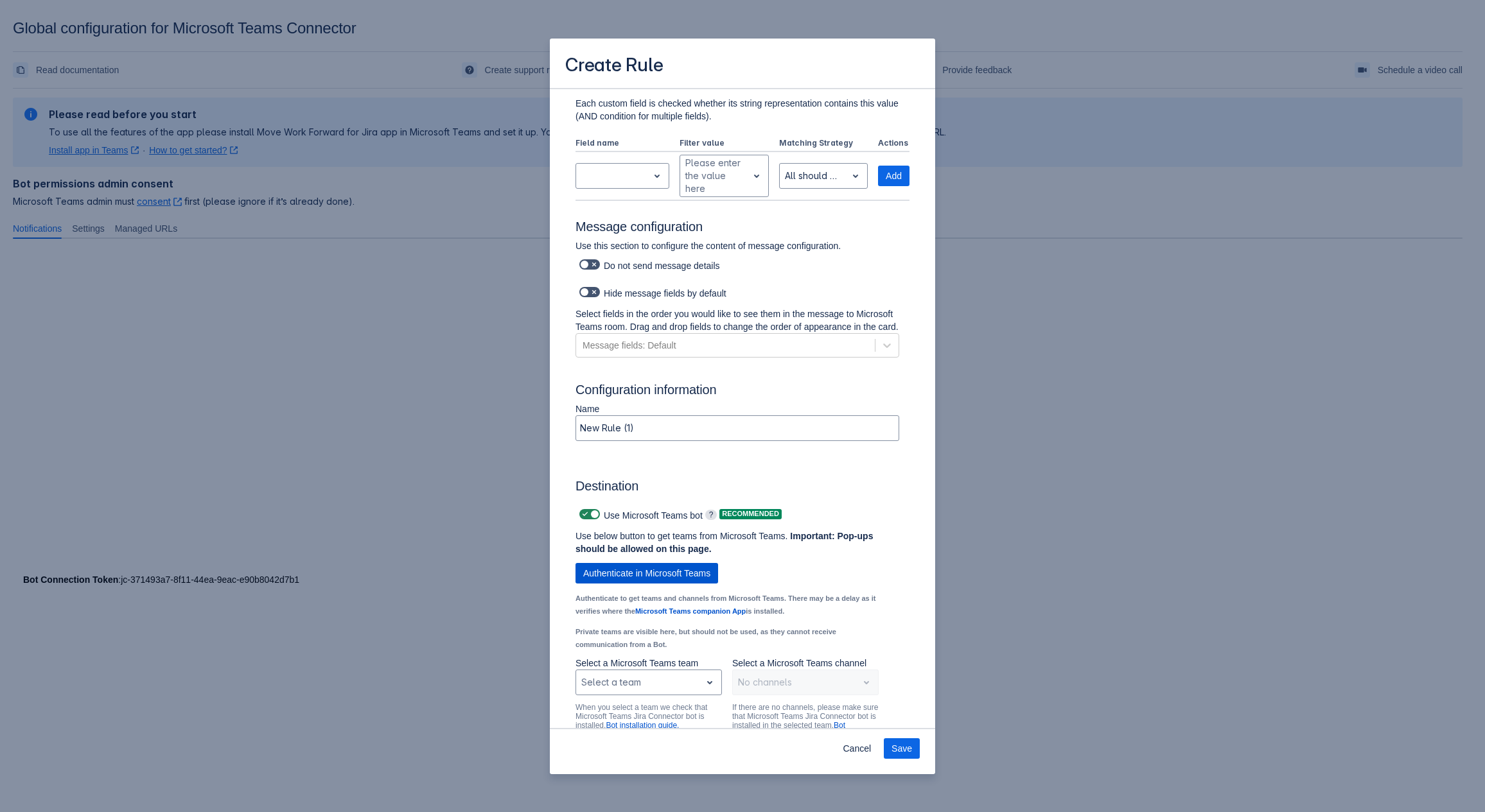
scroll to position [609, 0]
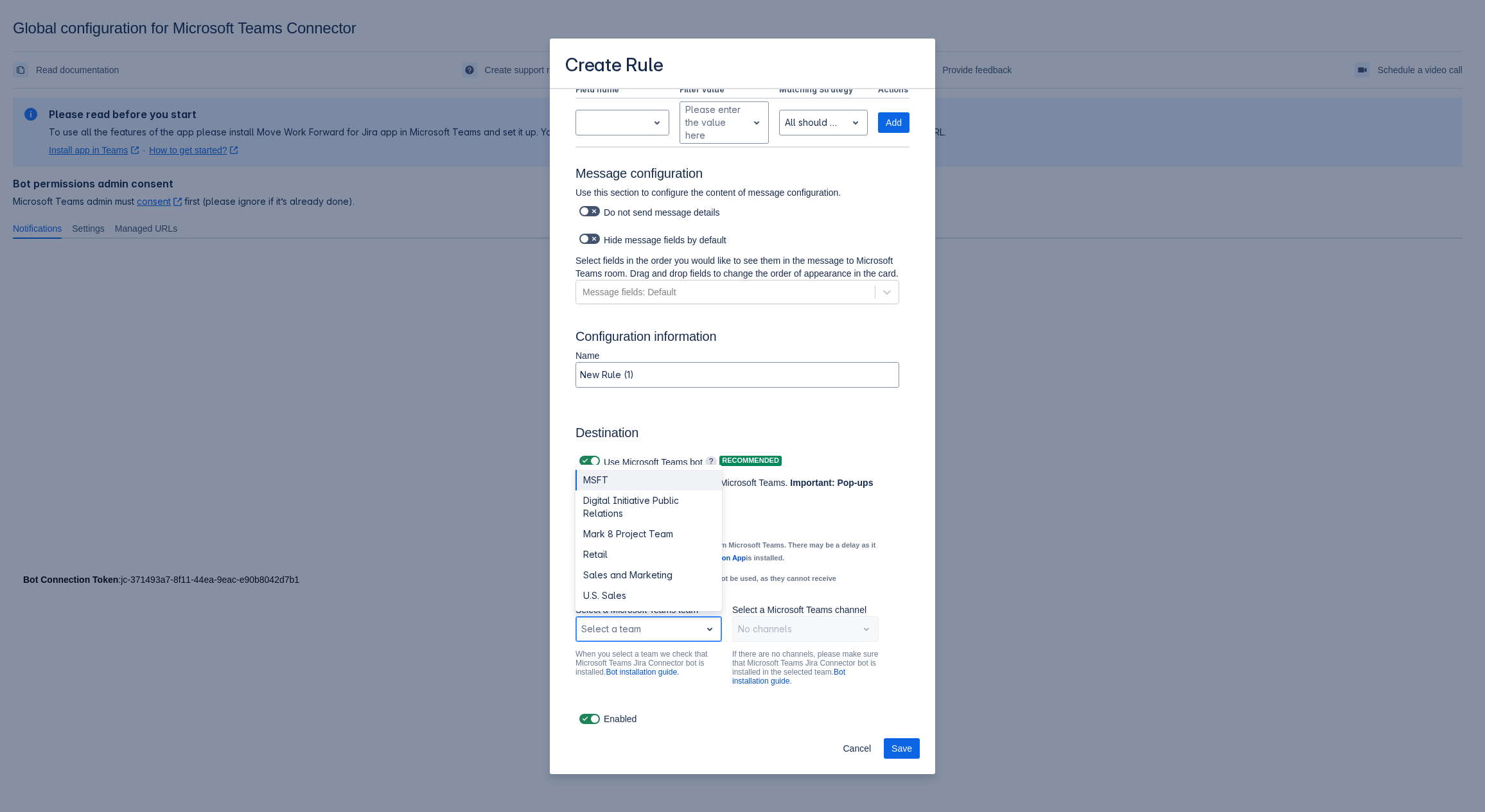
click at [646, 633] on div "Scrollable content" at bounding box center [638, 629] width 114 height 15
drag, startPoint x: 616, startPoint y: 482, endPoint x: 610, endPoint y: 506, distance: 24.7
click at [610, 506] on div "MSFT Digital Initiative Public Relations Mark 8 Project Team Retail Sales and M…" at bounding box center [648, 538] width 146 height 146
click at [610, 506] on div "Digital Initiative Public Relations" at bounding box center [648, 507] width 146 height 33
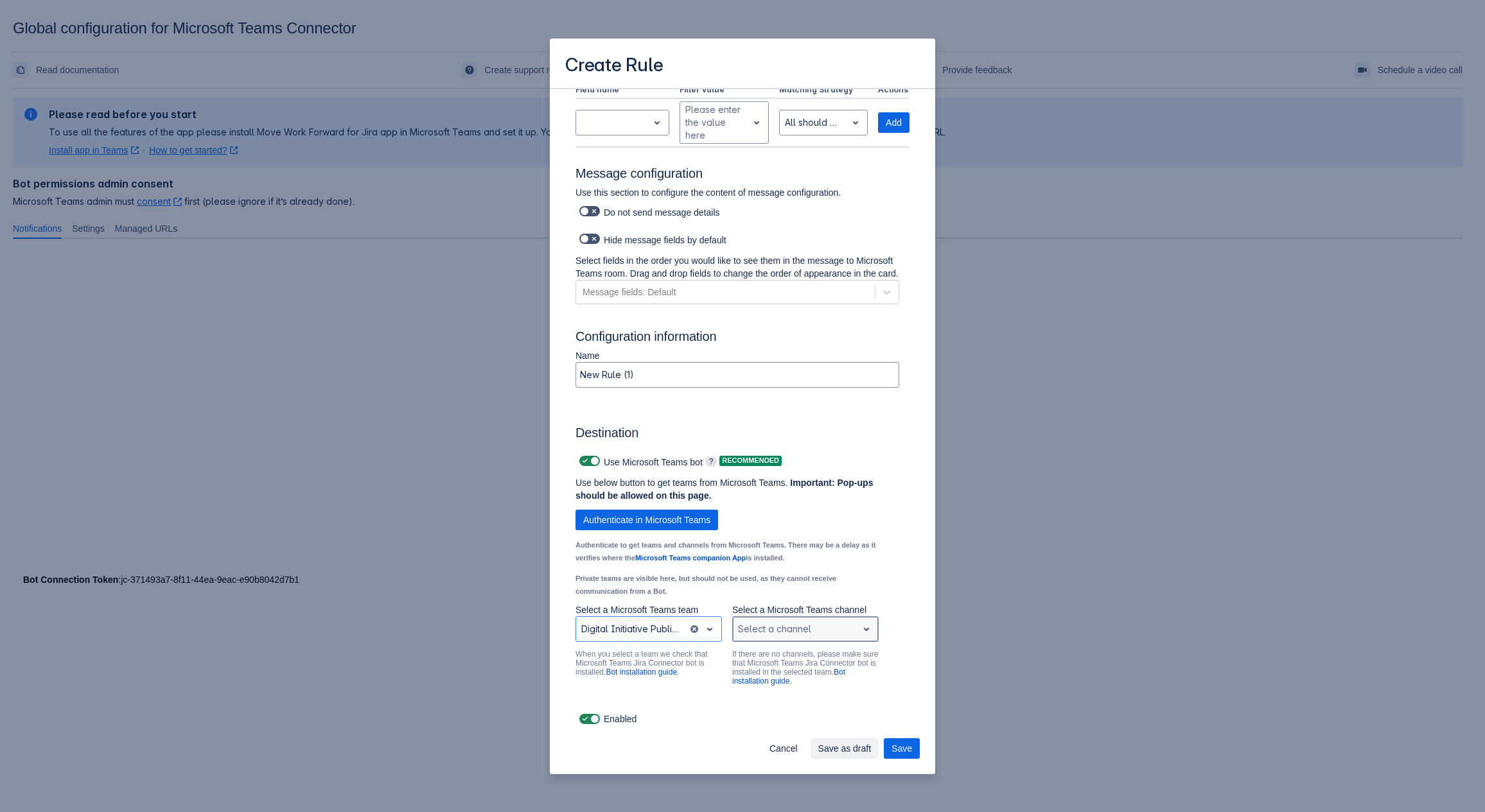
click at [777, 635] on div "Scrollable content" at bounding box center [795, 629] width 114 height 15
click at [765, 591] on div "General" at bounding box center [805, 596] width 146 height 20
click at [892, 744] on button "Save" at bounding box center [902, 749] width 36 height 20
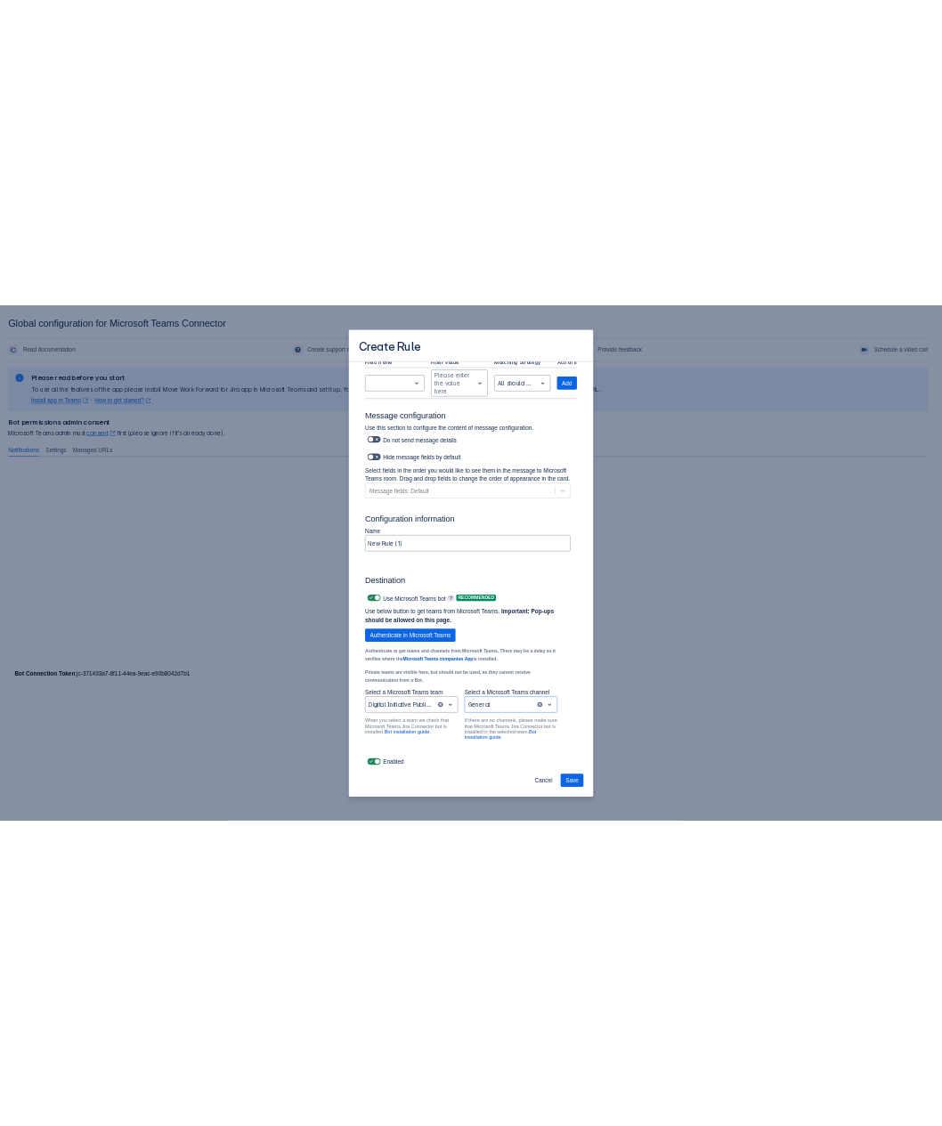
scroll to position [0, 0]
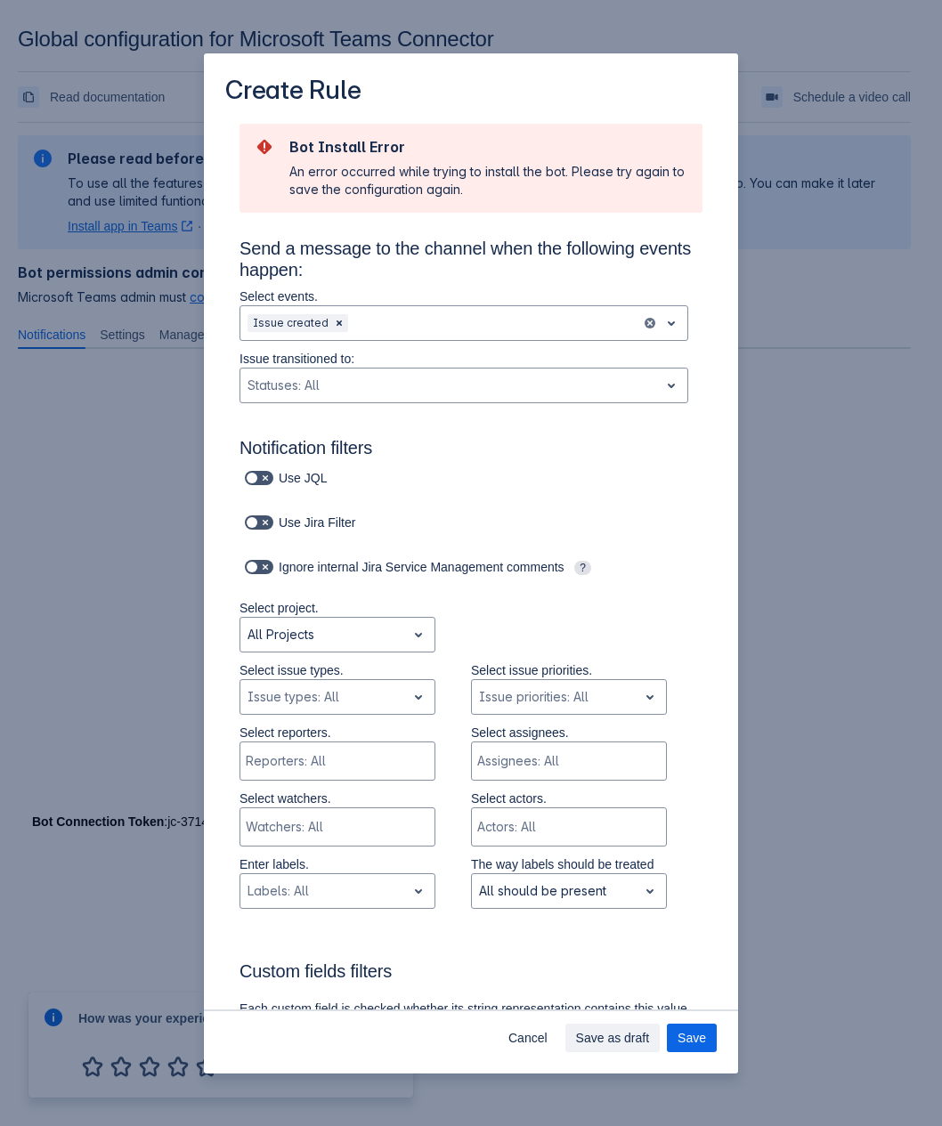
drag, startPoint x: 296, startPoint y: 143, endPoint x: 392, endPoint y: 160, distance: 97.6
click at [386, 140] on h2 "Bot Install Error" at bounding box center [488, 147] width 399 height 18
click at [405, 155] on h2 "Bot Install Error" at bounding box center [488, 147] width 399 height 18
drag, startPoint x: 402, startPoint y: 153, endPoint x: 293, endPoint y: 155, distance: 108.6
click at [293, 155] on h2 "Bot Install Error" at bounding box center [488, 147] width 399 height 18
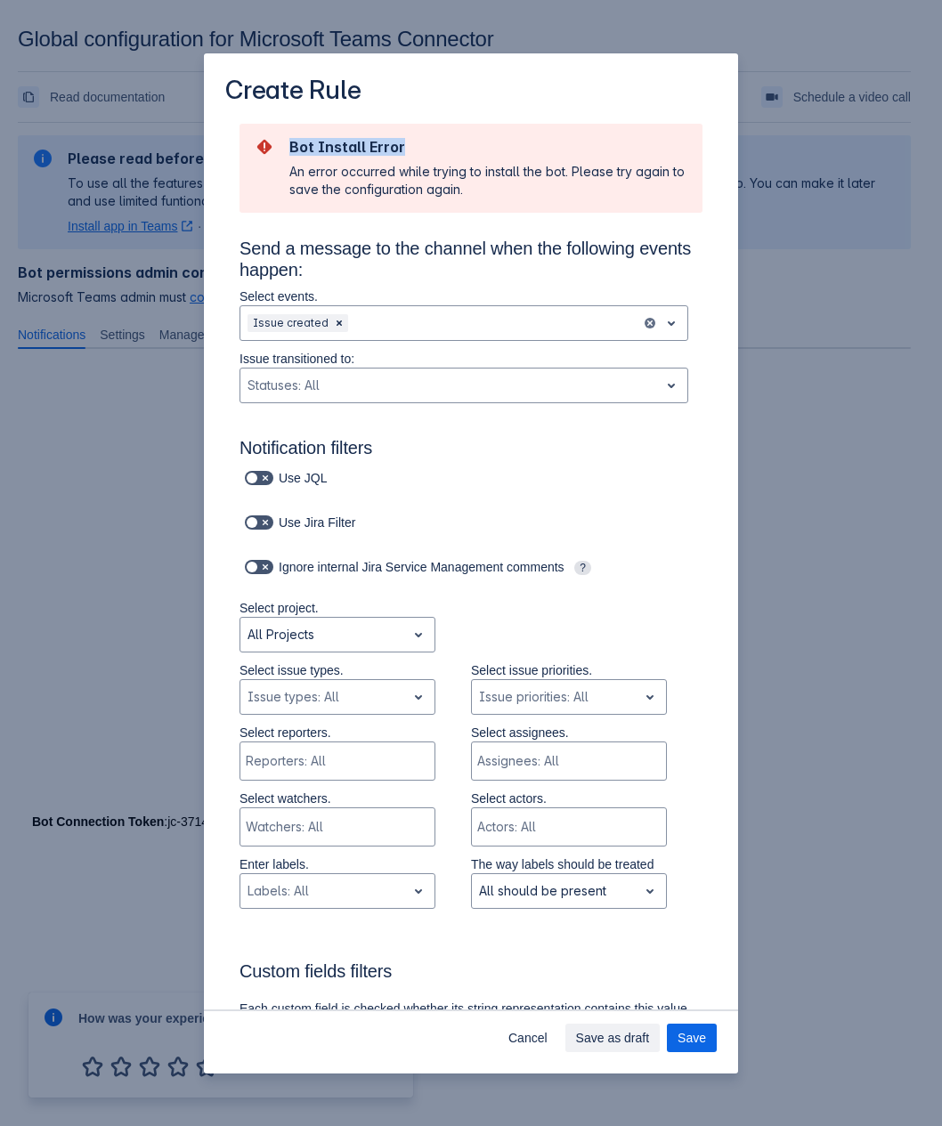
copy h2 "Bot Install Error"
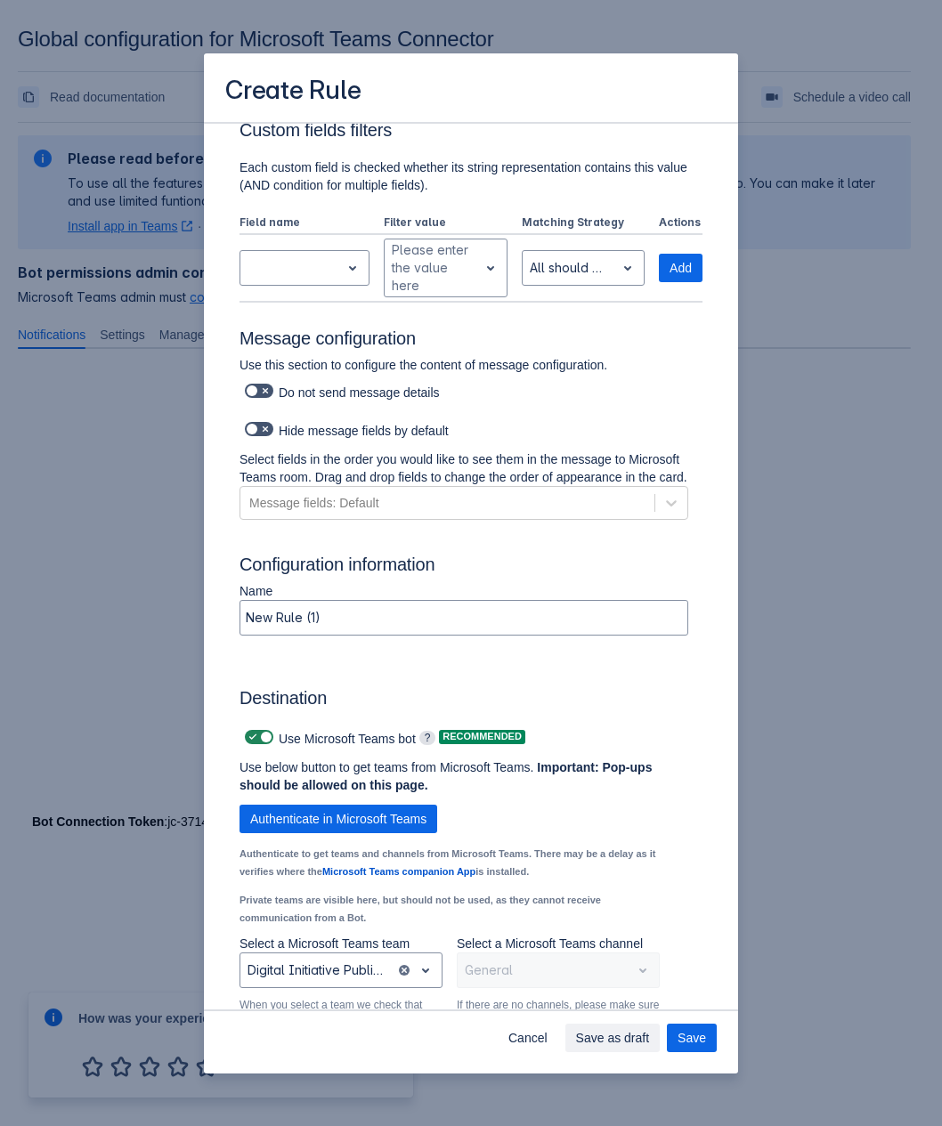
scroll to position [959, 0]
